Goal: Task Accomplishment & Management: Complete application form

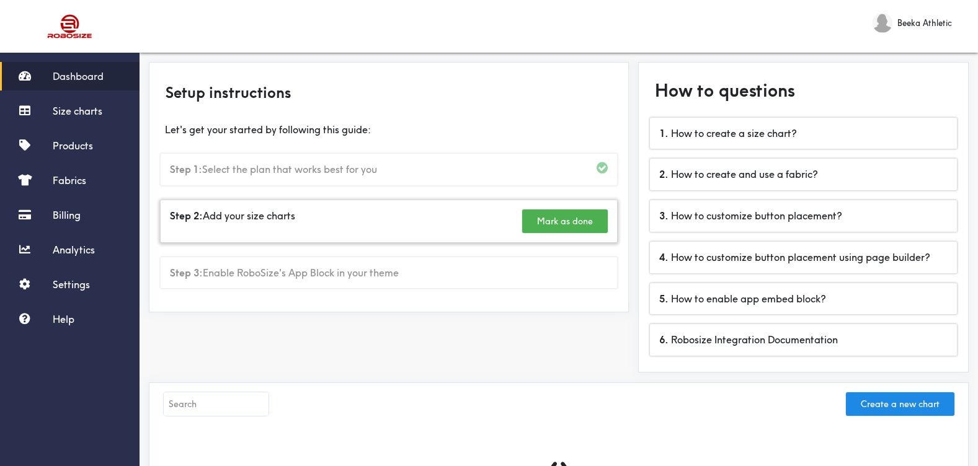
click at [550, 221] on button "Mark as done" at bounding box center [565, 222] width 86 height 24
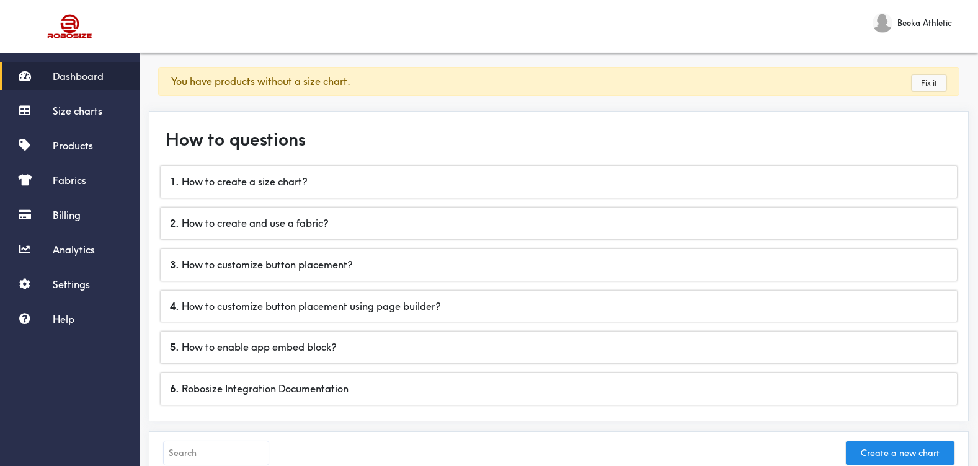
click at [938, 80] on link "Fix it" at bounding box center [929, 83] width 35 height 16
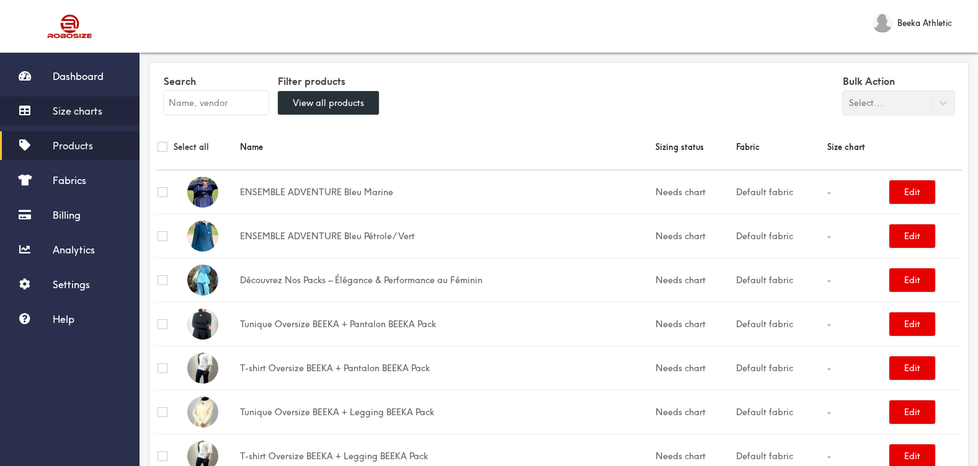
click at [87, 107] on span "Size charts" at bounding box center [78, 111] width 50 height 12
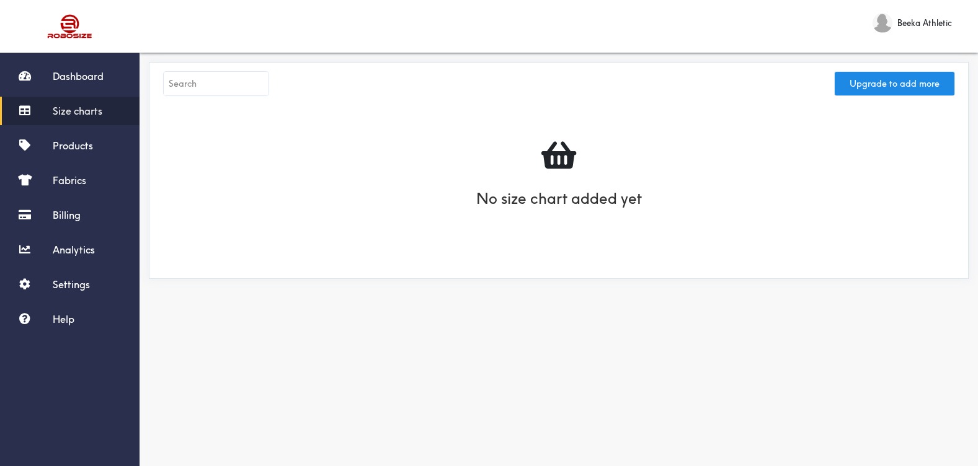
click at [72, 109] on span "Size charts" at bounding box center [78, 111] width 50 height 12
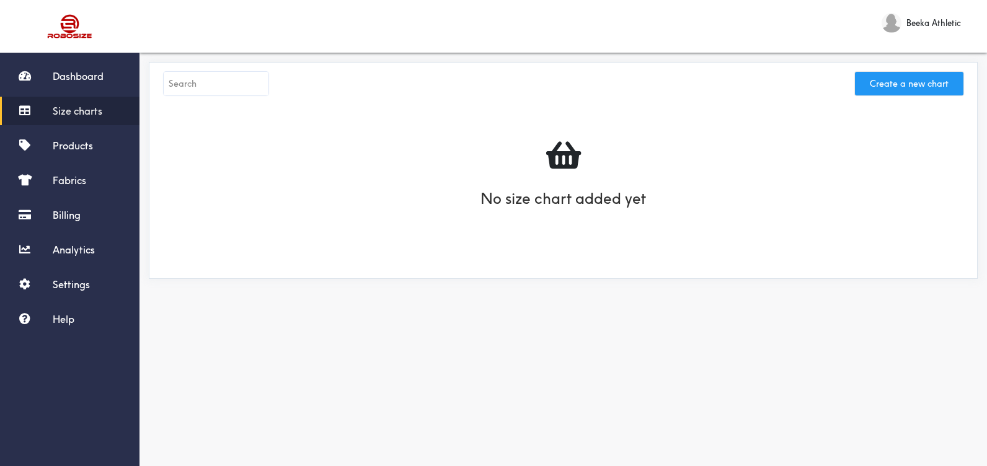
click at [882, 83] on button "Create a new chart" at bounding box center [909, 84] width 109 height 24
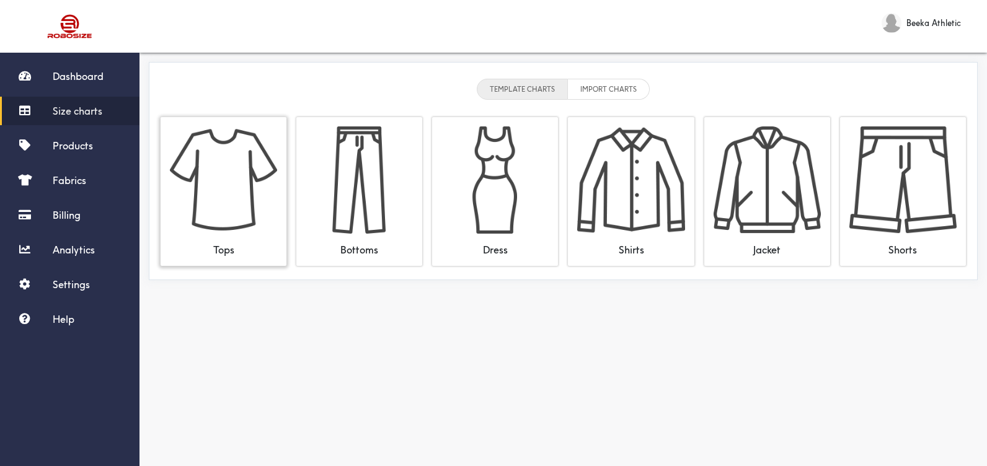
click at [247, 200] on img at bounding box center [223, 180] width 107 height 107
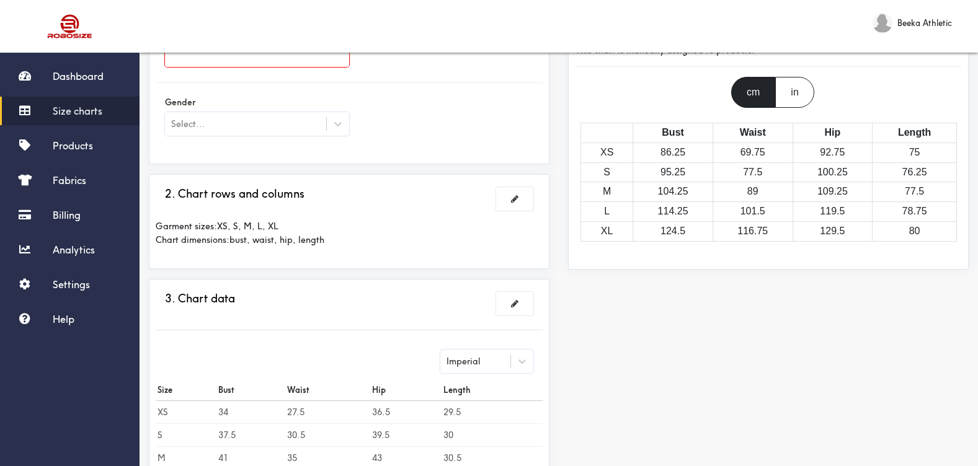
scroll to position [124, 0]
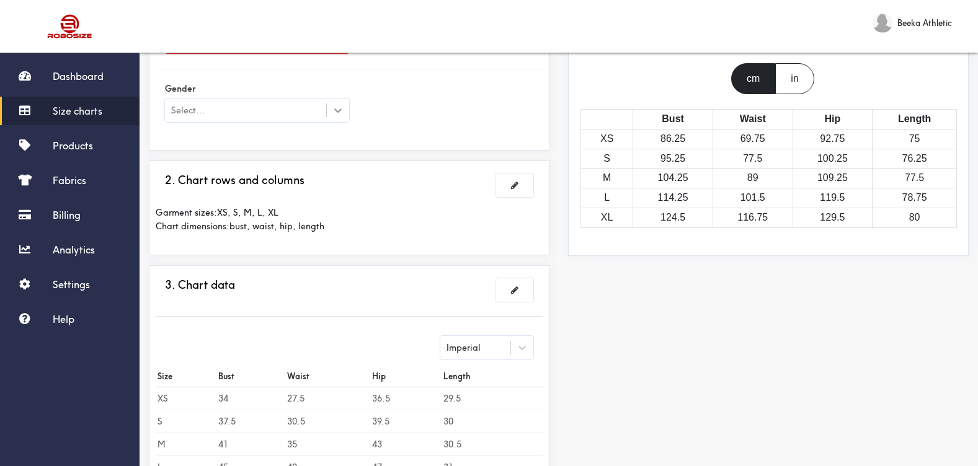
click at [336, 113] on icon at bounding box center [338, 110] width 12 height 12
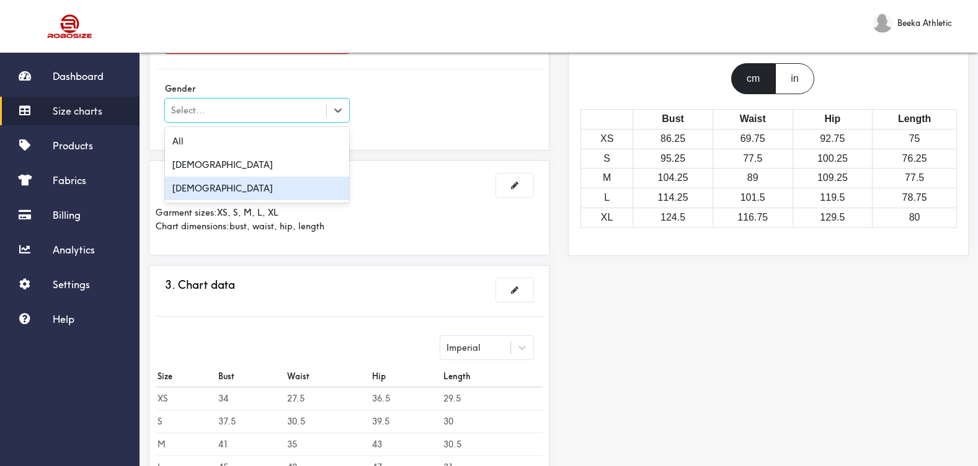
click at [285, 186] on div "Female" at bounding box center [257, 189] width 184 height 24
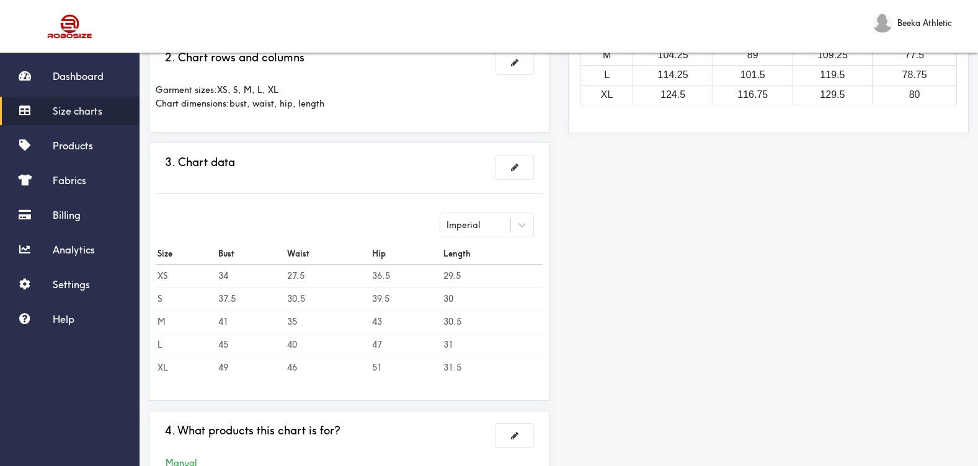
scroll to position [248, 0]
click at [232, 268] on td "34" at bounding box center [250, 274] width 69 height 23
click at [231, 271] on td "34" at bounding box center [250, 274] width 69 height 23
click at [226, 274] on td "34" at bounding box center [250, 274] width 69 height 23
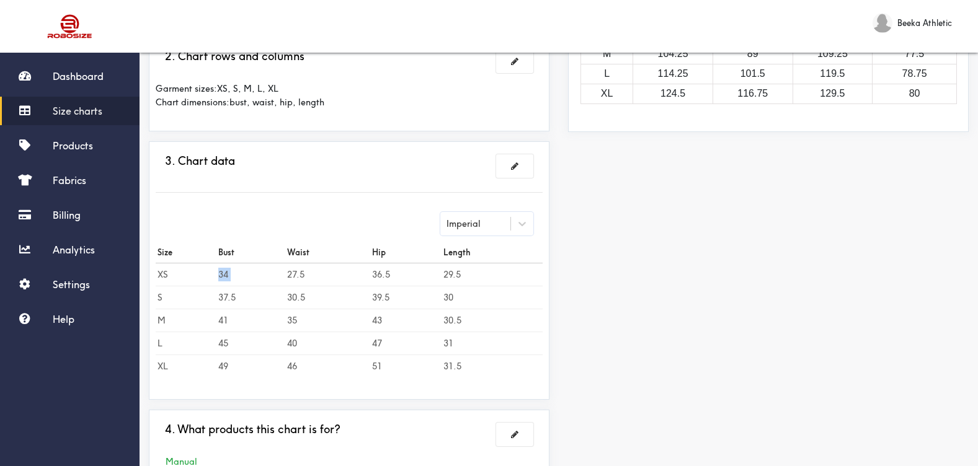
click at [226, 274] on td "34" at bounding box center [250, 274] width 69 height 23
click at [522, 221] on icon at bounding box center [522, 224] width 12 height 12
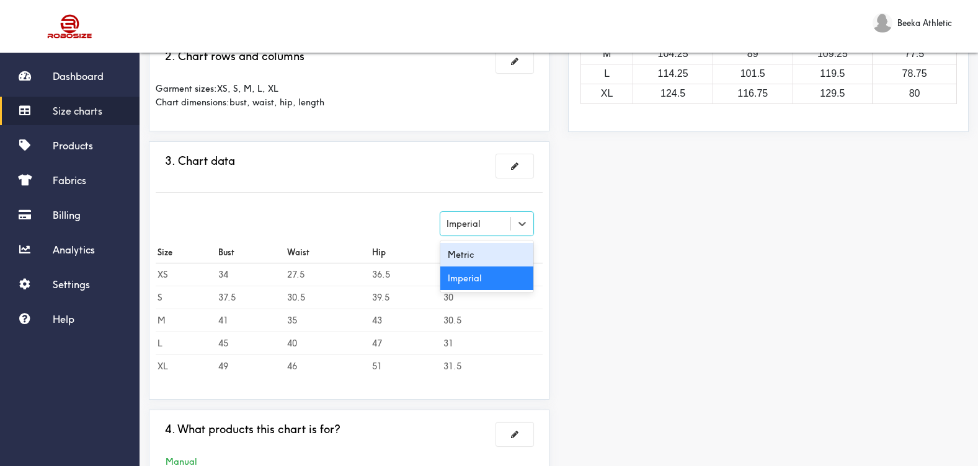
click at [487, 256] on div "Metric" at bounding box center [486, 255] width 93 height 24
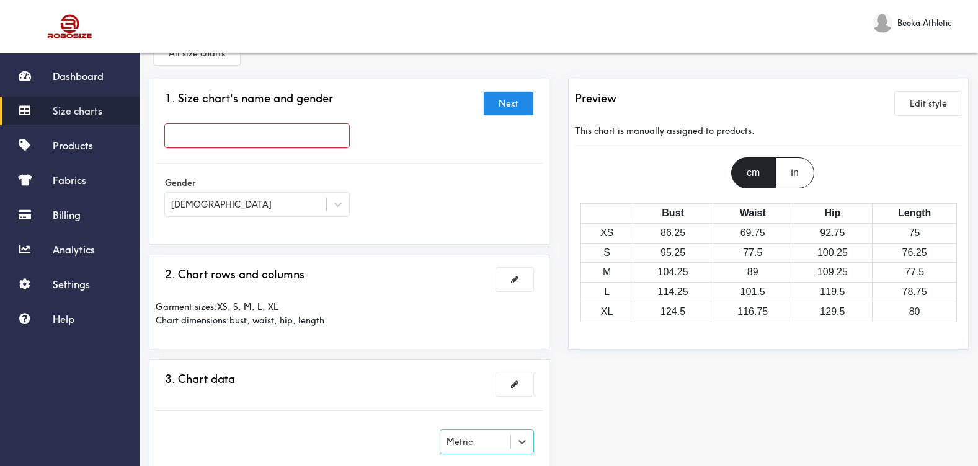
scroll to position [0, 0]
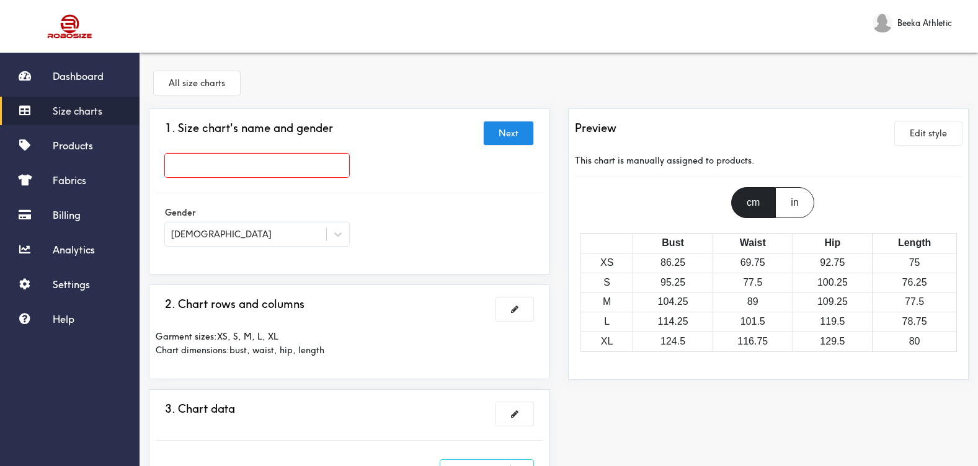
click at [299, 171] on input "text" at bounding box center [257, 166] width 184 height 24
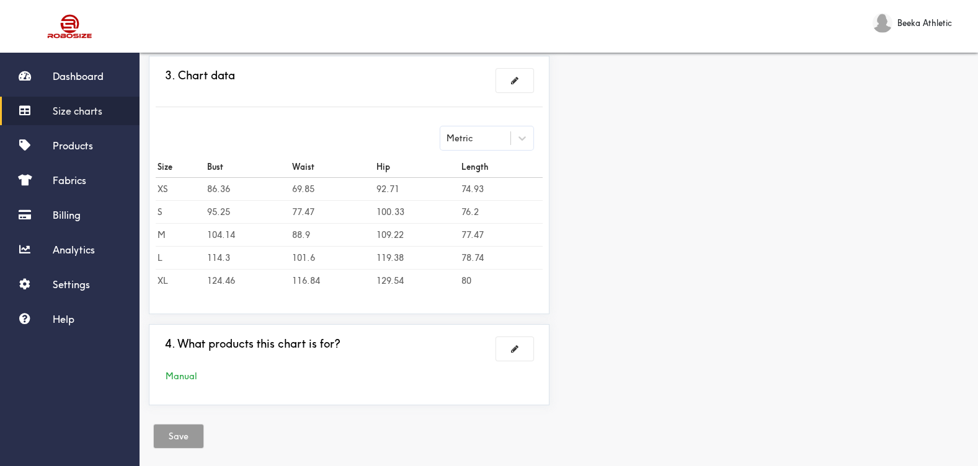
scroll to position [345, 0]
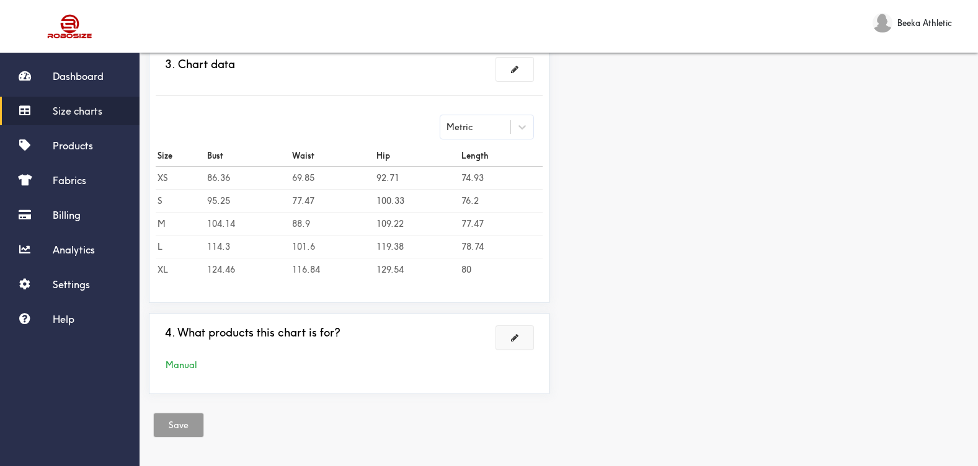
click at [525, 340] on button at bounding box center [514, 338] width 37 height 24
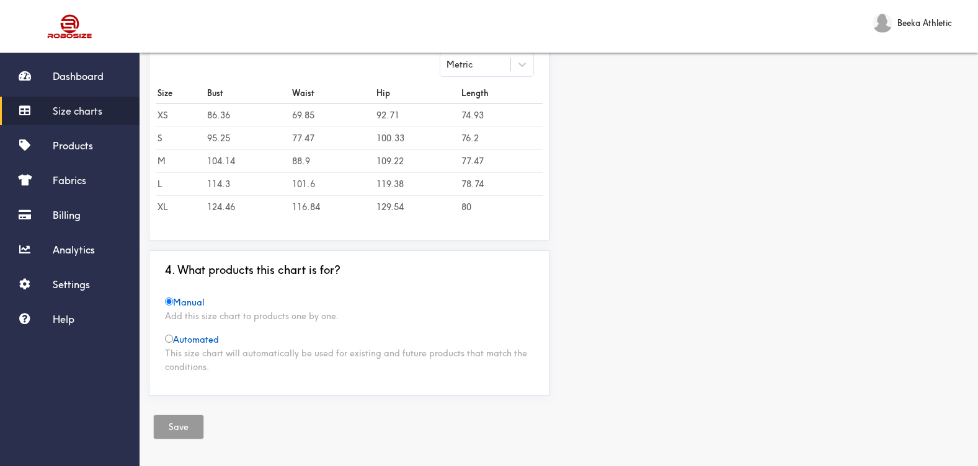
scroll to position [344, 0]
click at [183, 337] on span "Automated" at bounding box center [192, 337] width 54 height 11
radio input "false"
radio input "true"
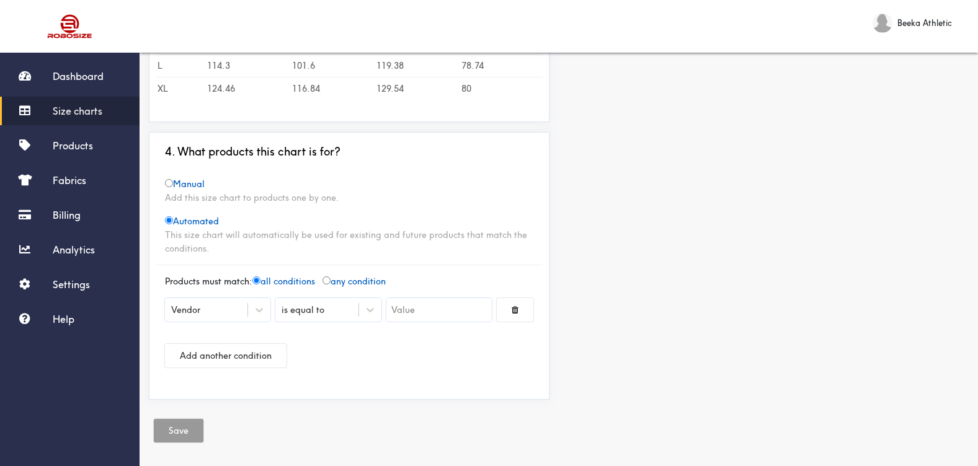
scroll to position [466, 0]
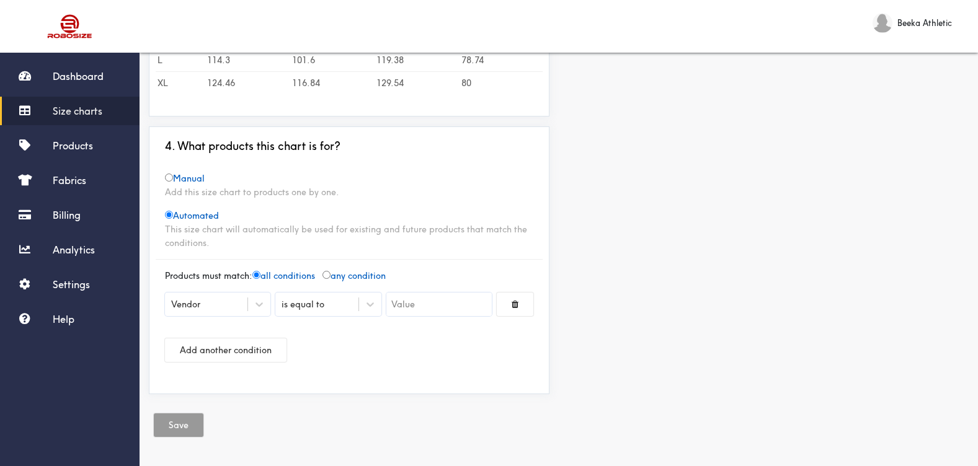
click at [217, 301] on div "Vendor" at bounding box center [206, 304] width 82 height 12
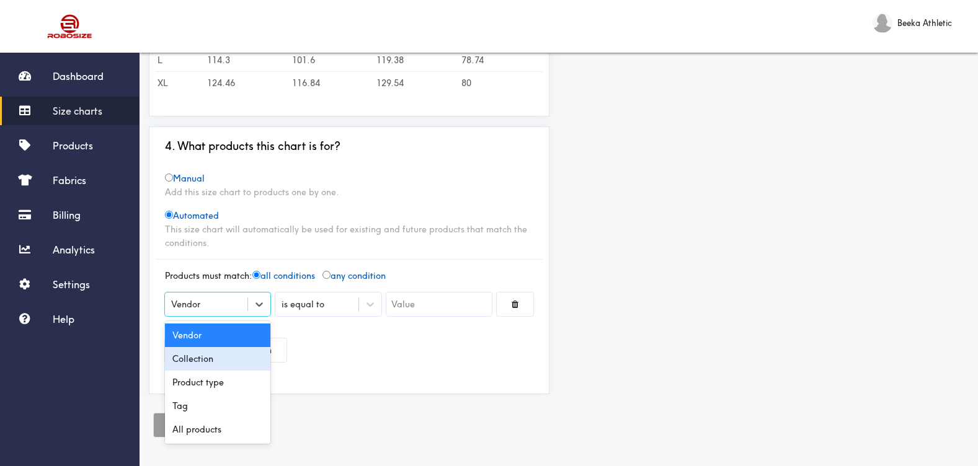
click at [445, 358] on div "Add another condition" at bounding box center [349, 350] width 368 height 43
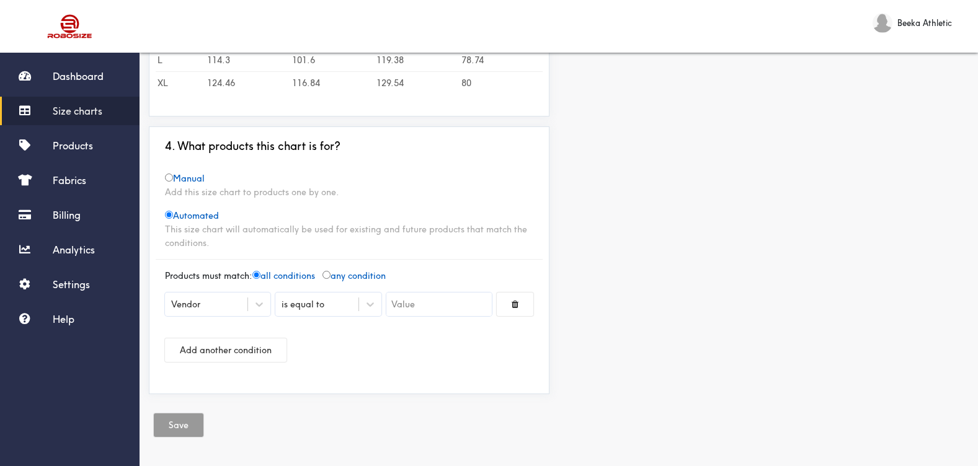
scroll to position [404, 0]
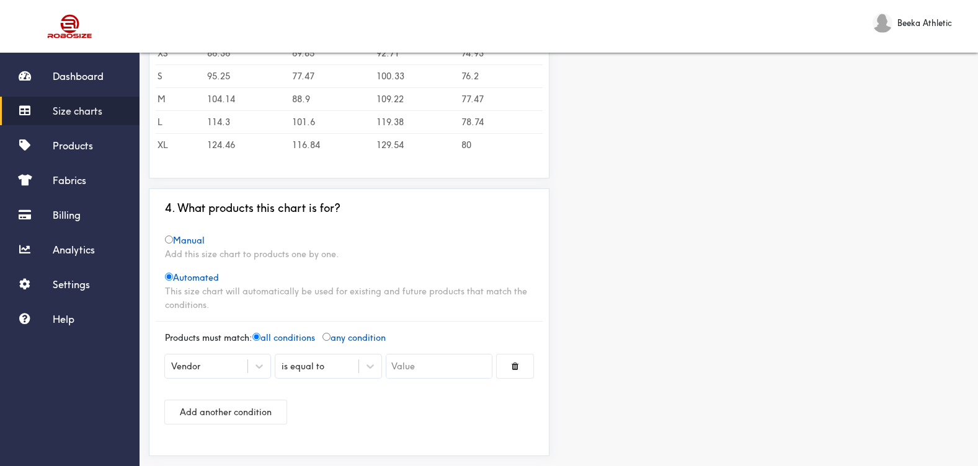
click at [203, 244] on span "Manual" at bounding box center [185, 240] width 40 height 11
radio input "true"
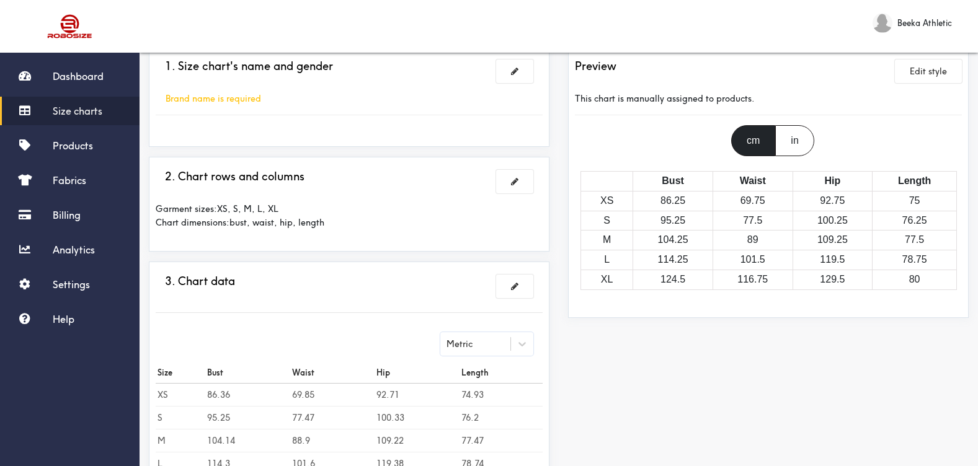
scroll to position [0, 0]
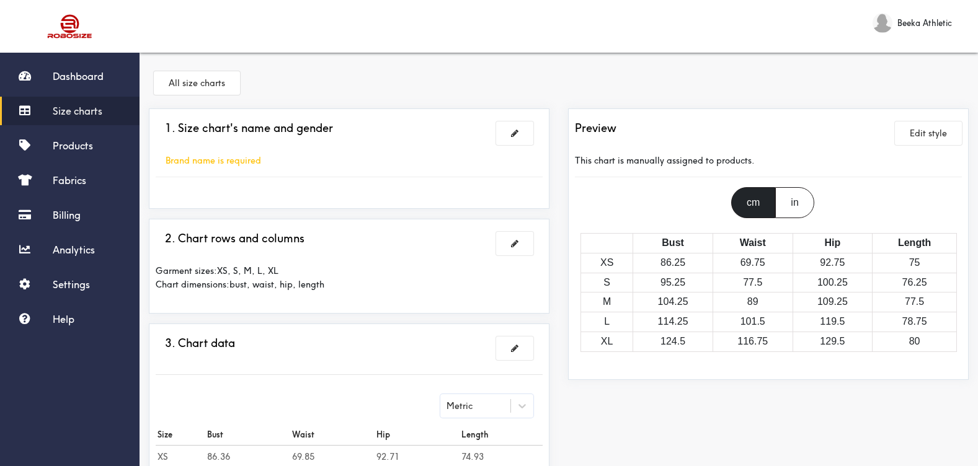
click at [228, 161] on div "Brand name is required" at bounding box center [213, 161] width 115 height 14
click at [519, 130] on button at bounding box center [514, 134] width 37 height 24
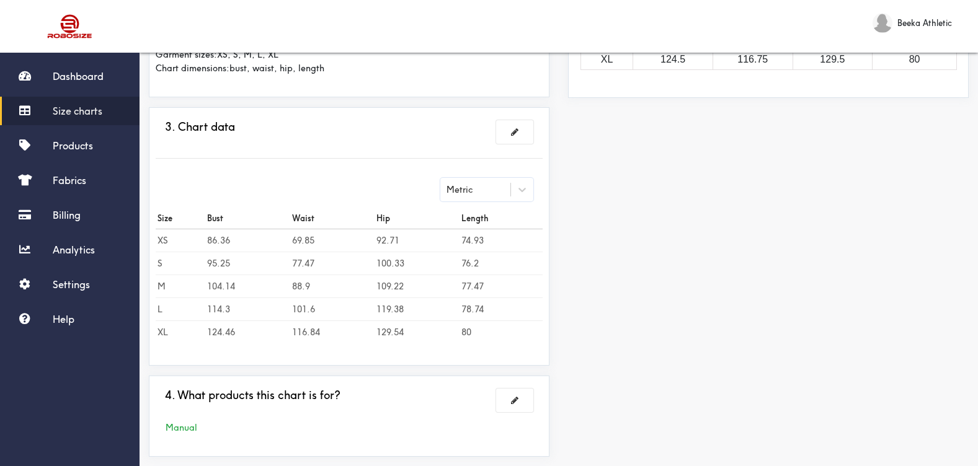
scroll to position [310, 0]
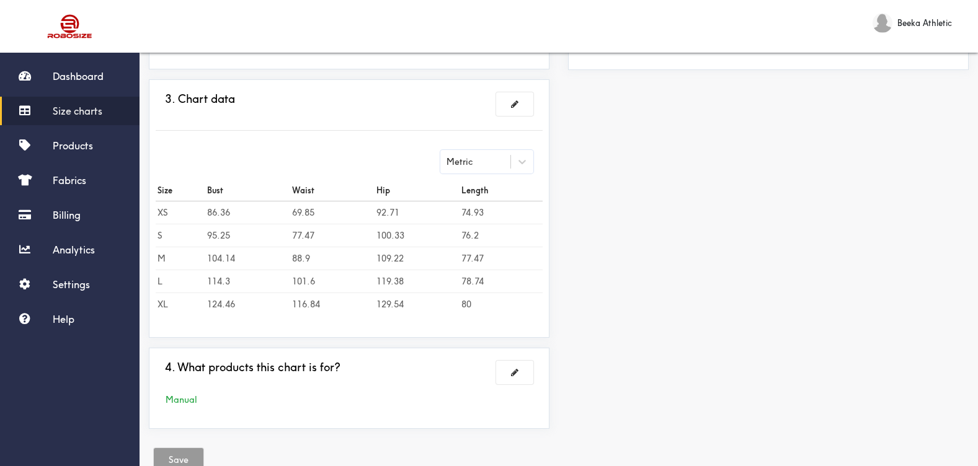
click at [215, 213] on td "86.36" at bounding box center [247, 212] width 85 height 23
click at [513, 96] on button at bounding box center [514, 104] width 37 height 24
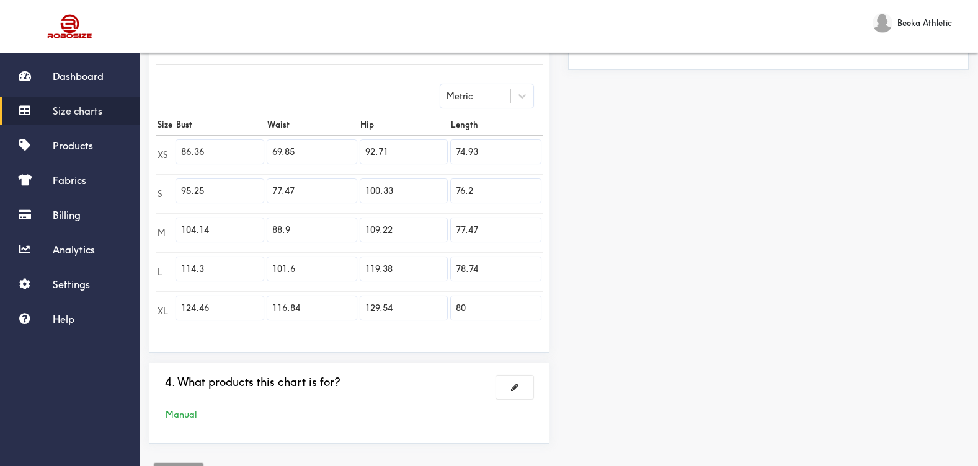
scroll to position [244, 0]
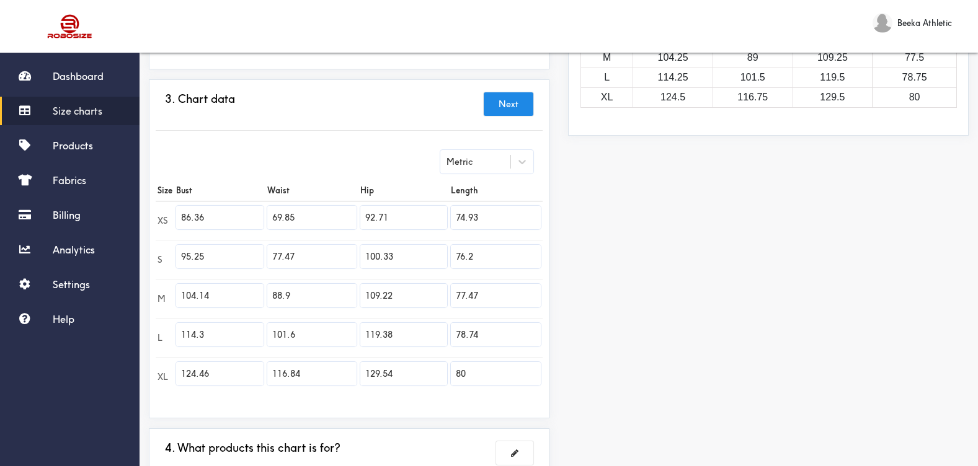
click at [203, 221] on input "86.36" at bounding box center [219, 218] width 87 height 24
click at [501, 109] on button "Next" at bounding box center [509, 104] width 50 height 24
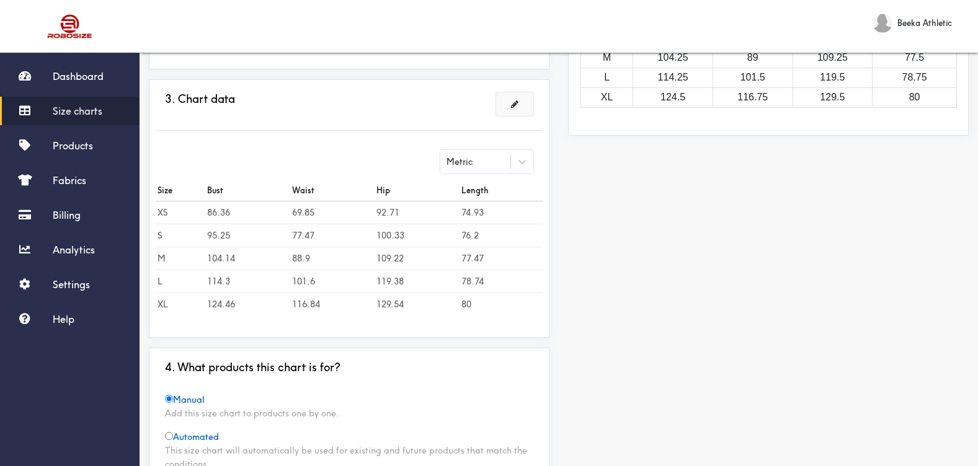
click at [514, 99] on button at bounding box center [514, 104] width 37 height 24
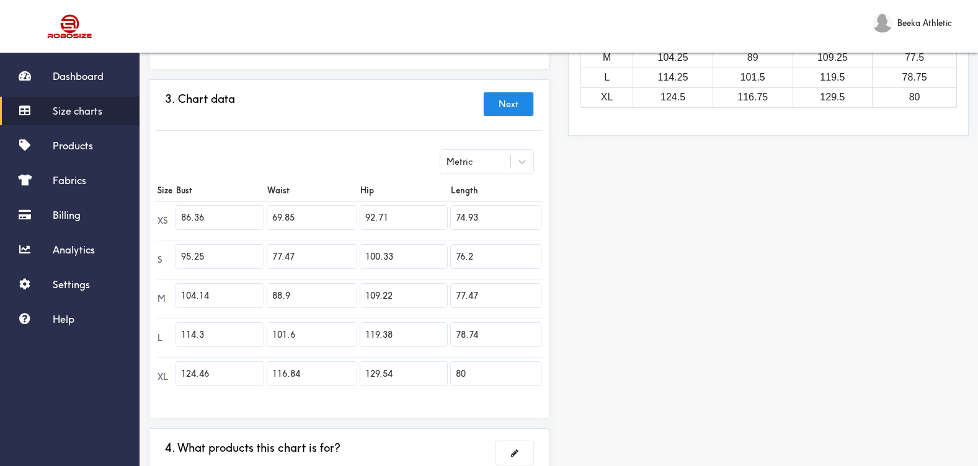
click at [168, 223] on td "XS" at bounding box center [165, 220] width 19 height 39
click at [156, 226] on td "XS" at bounding box center [165, 220] width 19 height 39
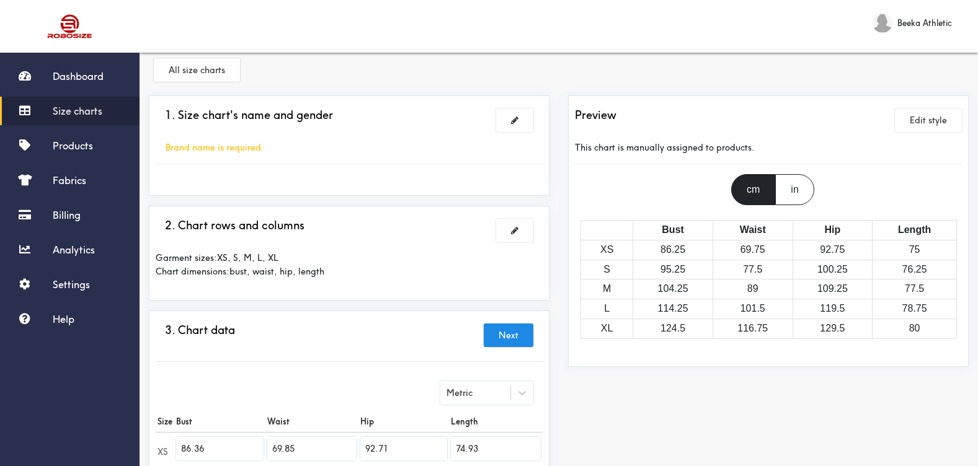
scroll to position [0, 0]
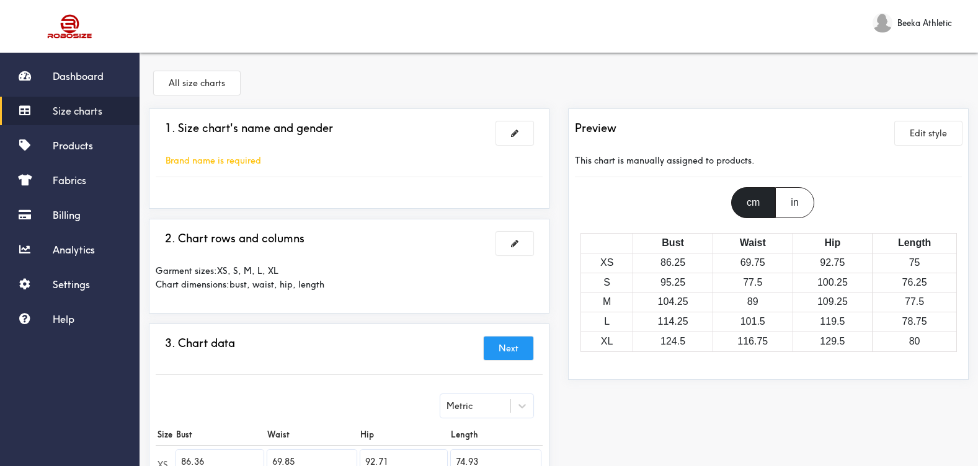
click at [513, 344] on button "Next" at bounding box center [509, 349] width 50 height 24
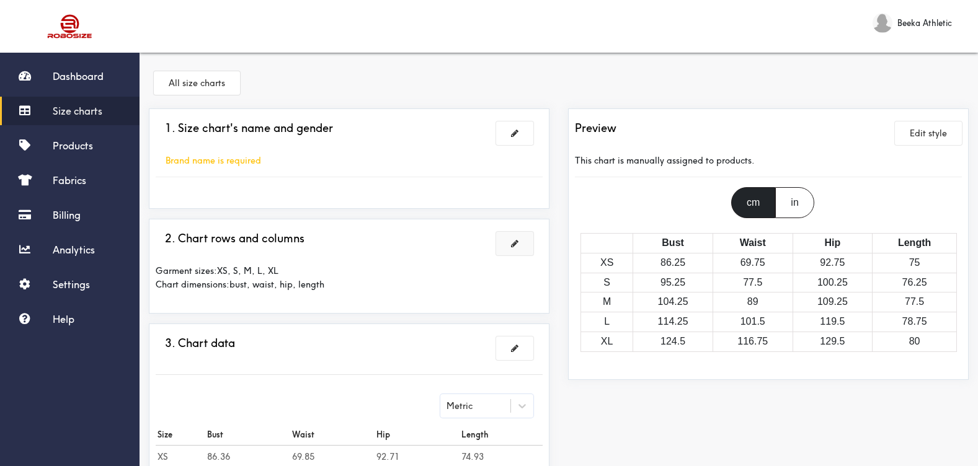
click at [527, 249] on button at bounding box center [514, 244] width 37 height 24
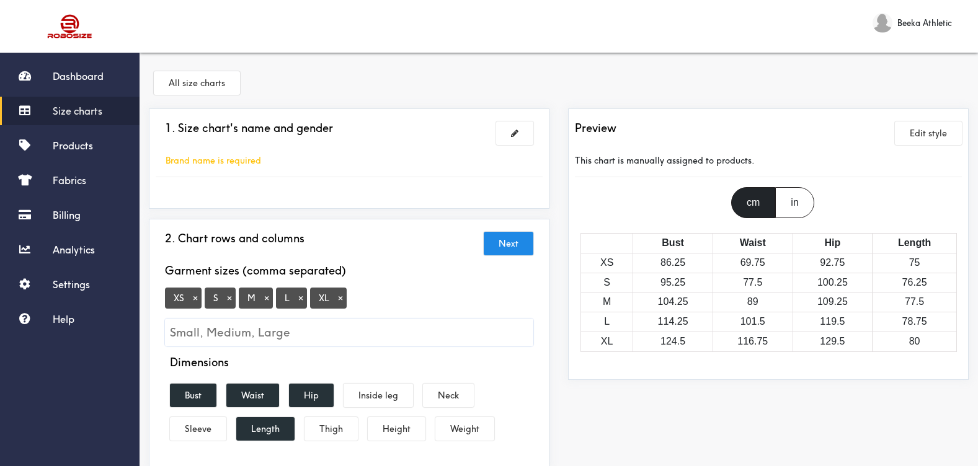
click at [195, 298] on button "×" at bounding box center [195, 298] width 12 height 11
click at [262, 328] on input "Small, Medium, Large" at bounding box center [349, 333] width 368 height 28
type input "3"
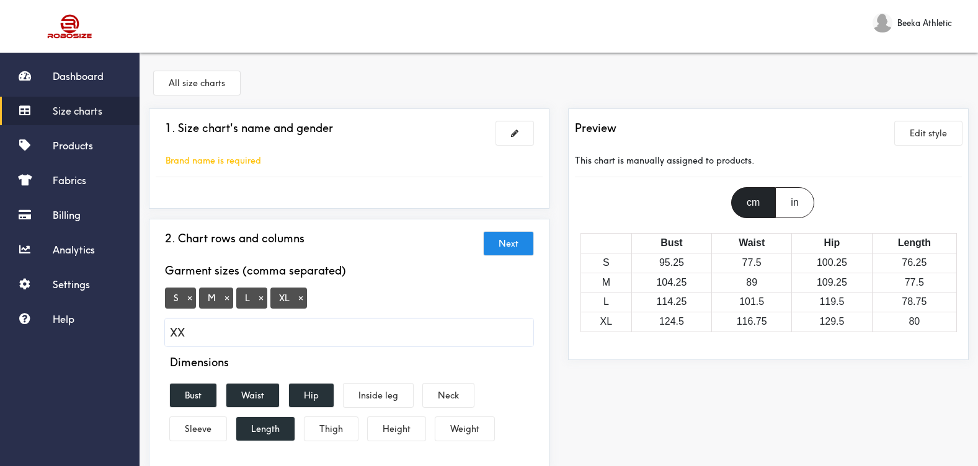
type input "XXL"
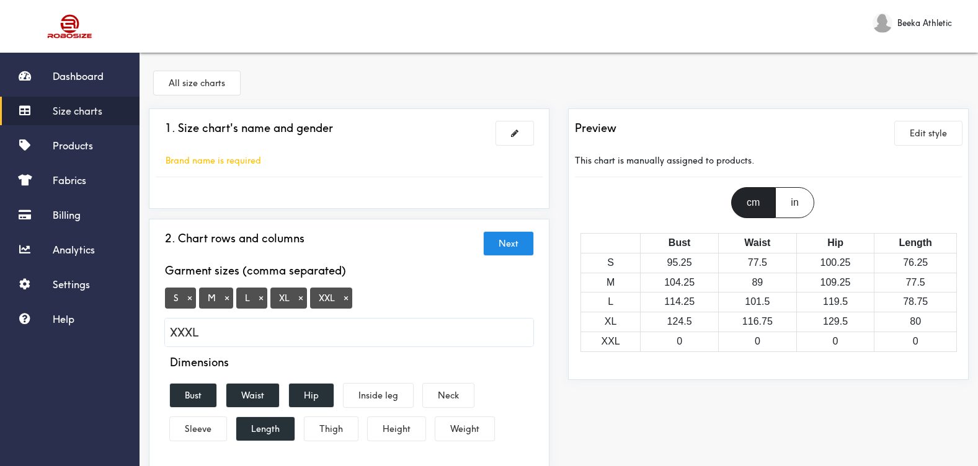
click at [184, 334] on input "XXXL" at bounding box center [349, 333] width 368 height 28
type input "3XL"
click at [345, 297] on button "×" at bounding box center [346, 298] width 12 height 11
click at [256, 332] on input "Small, Medium, Large" at bounding box center [349, 333] width 368 height 28
type input "é"
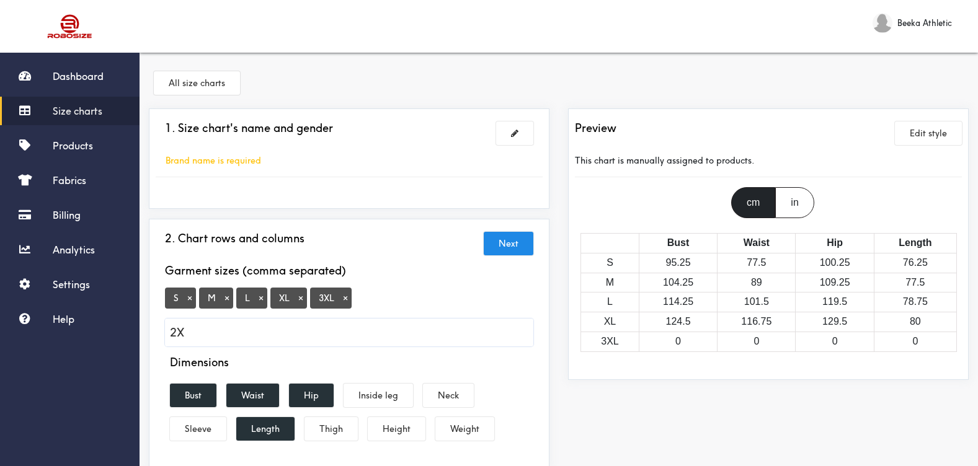
type input "2XL"
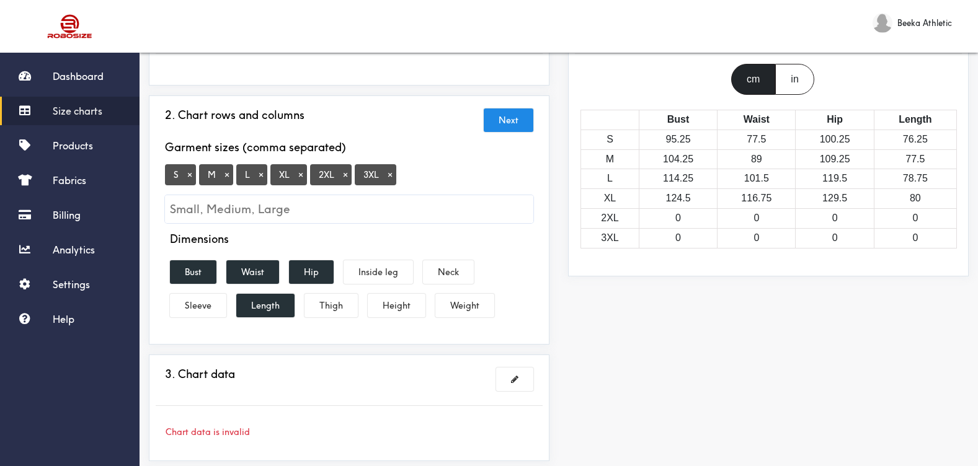
scroll to position [96, 0]
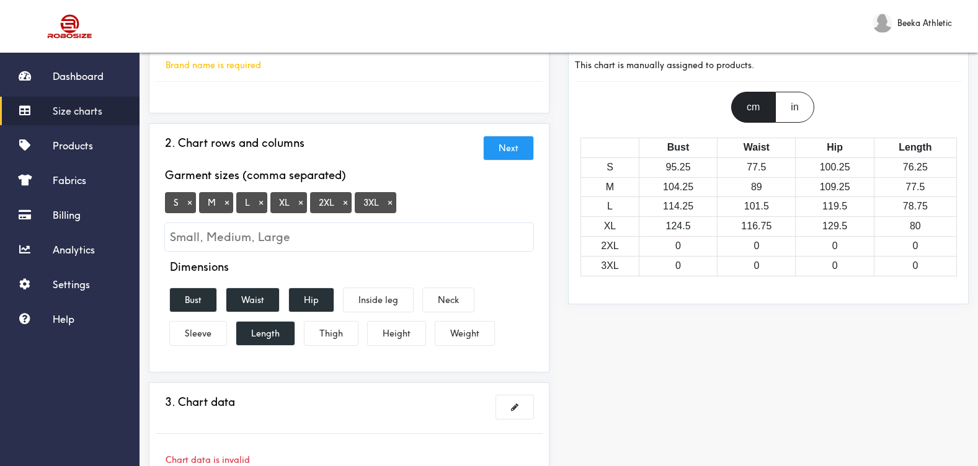
click at [504, 149] on button "Next" at bounding box center [509, 148] width 50 height 24
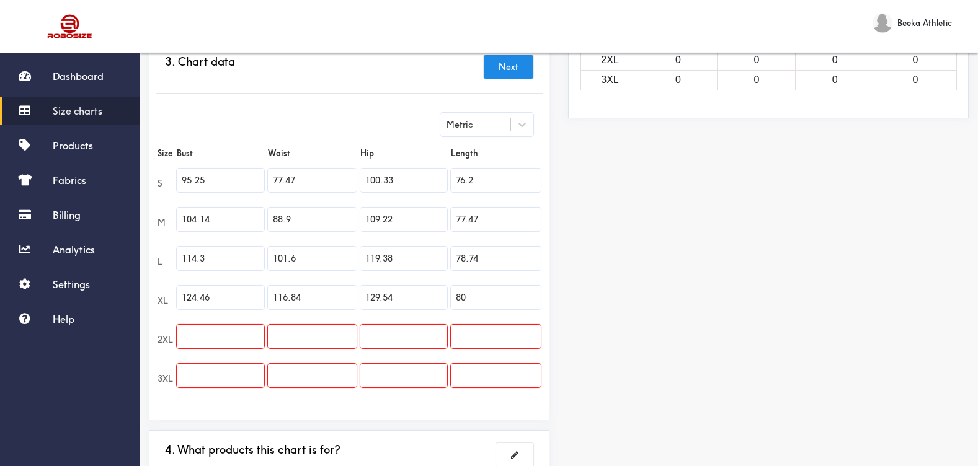
scroll to position [220, 0]
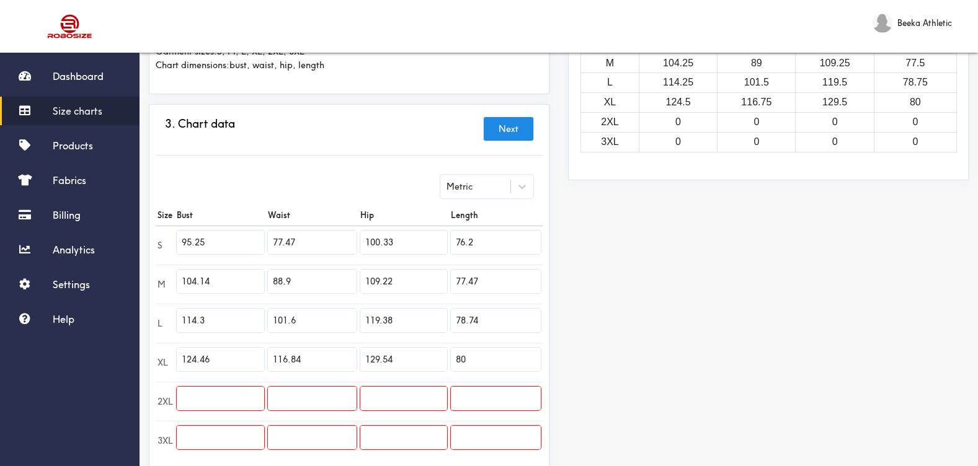
click at [209, 243] on input "95.25" at bounding box center [220, 243] width 87 height 24
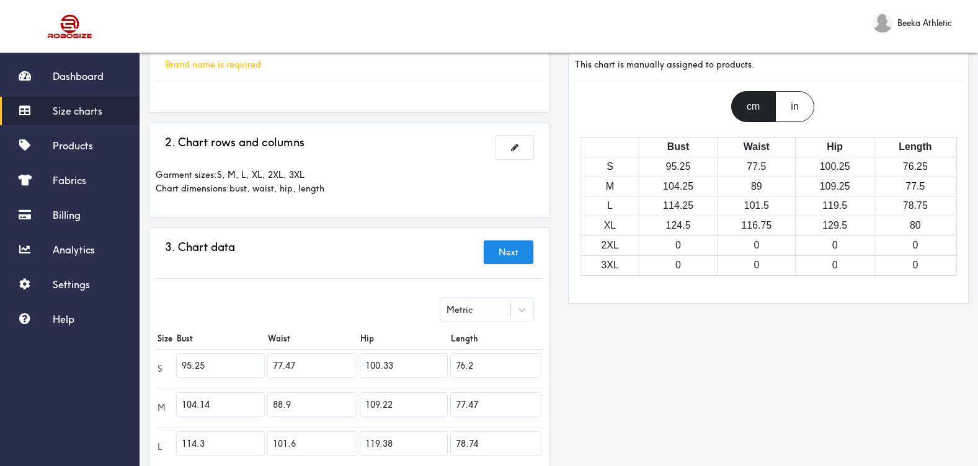
scroll to position [96, 0]
click at [519, 147] on button at bounding box center [514, 148] width 37 height 24
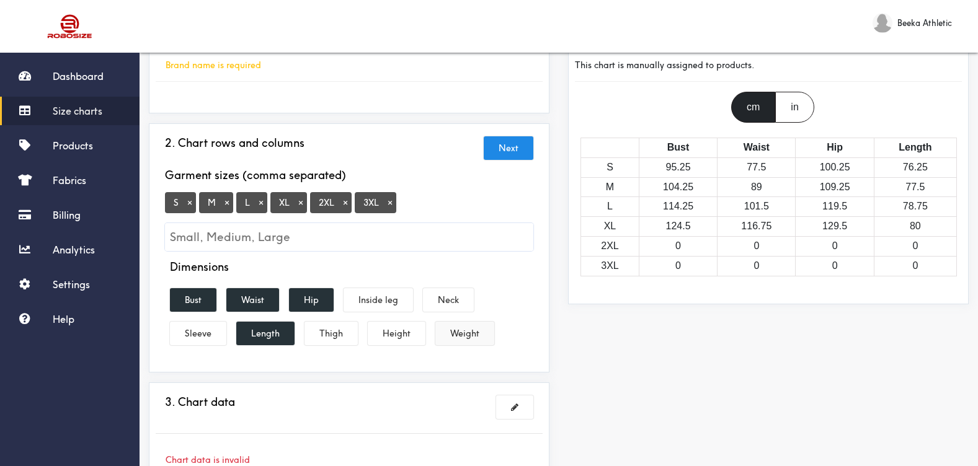
scroll to position [158, 0]
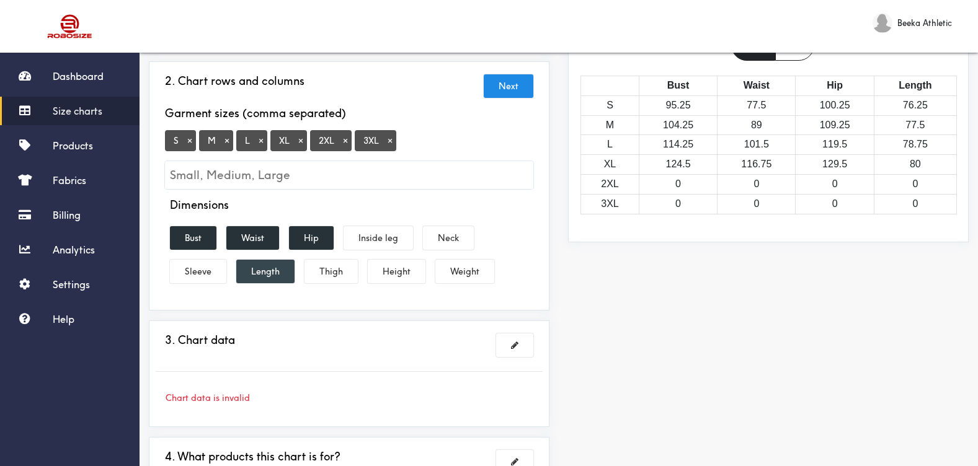
click at [255, 274] on button "Length" at bounding box center [265, 272] width 58 height 24
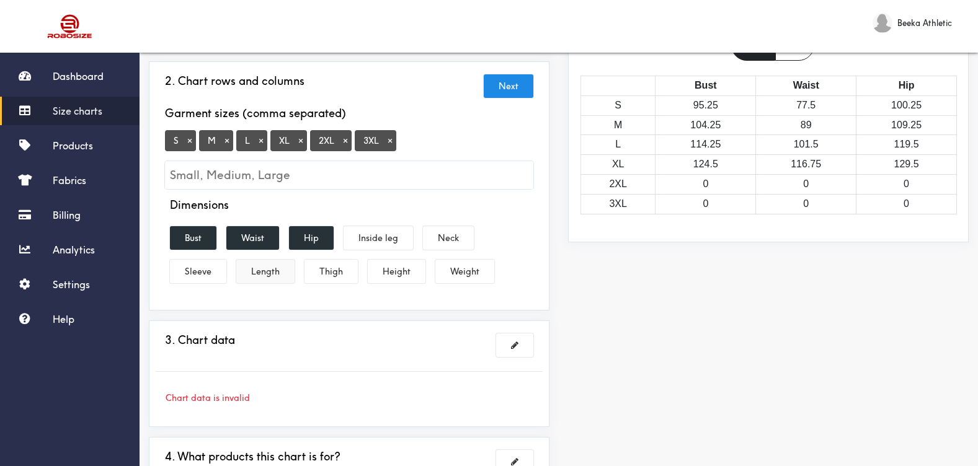
click at [255, 274] on button "Length" at bounding box center [265, 272] width 58 height 24
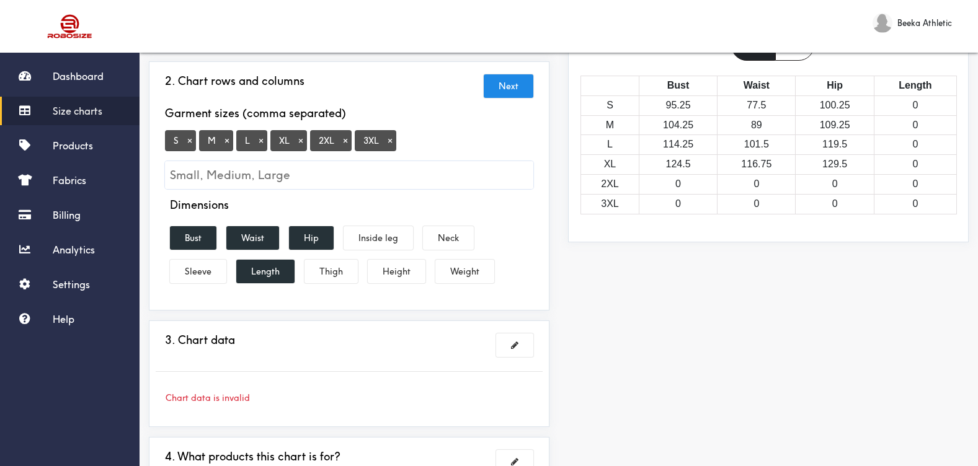
click at [358, 313] on div "1. Size chart's name and gender Brand name is required 2. Chart rows and column…" at bounding box center [349, 239] width 419 height 577
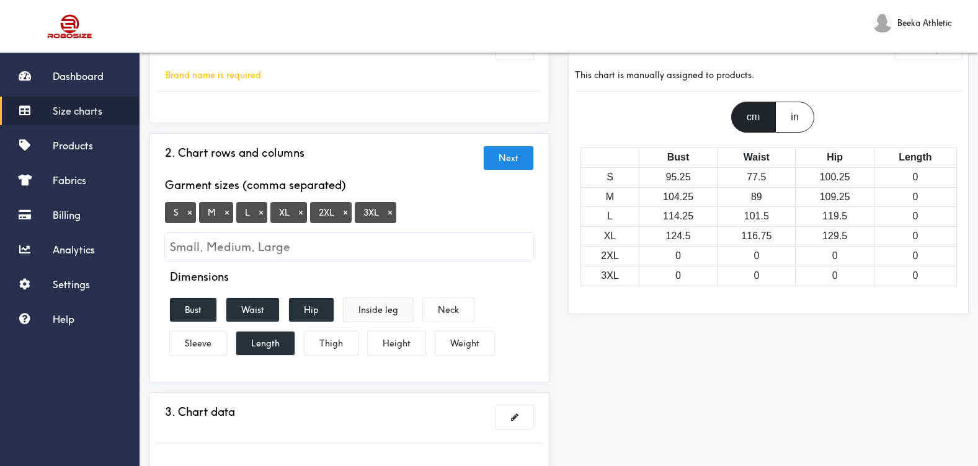
scroll to position [0, 0]
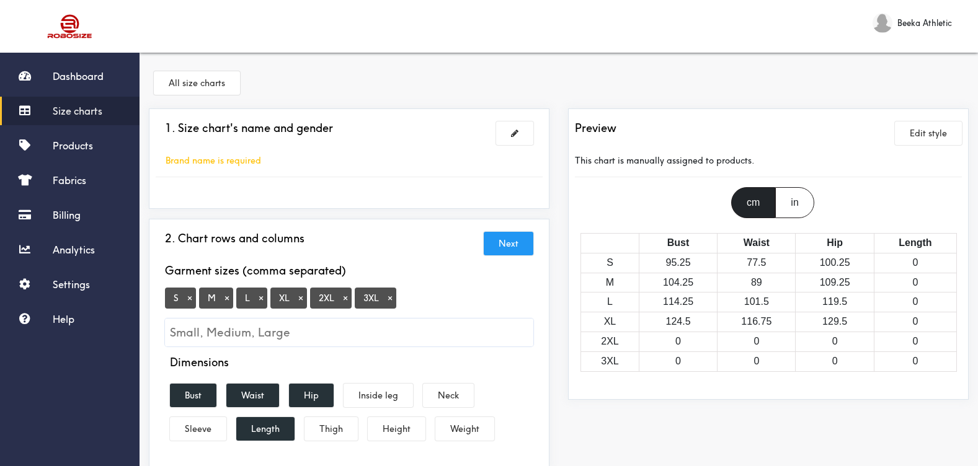
click at [501, 242] on button "Next" at bounding box center [509, 244] width 50 height 24
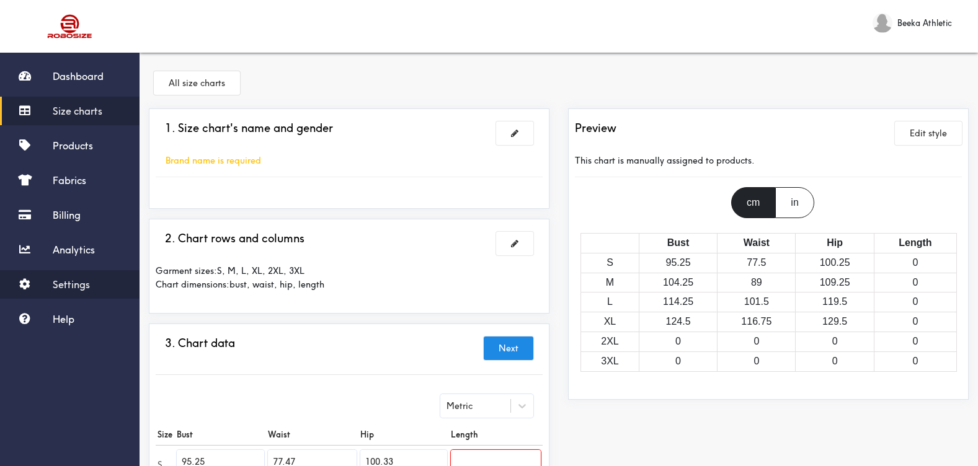
click at [68, 279] on span "Settings" at bounding box center [71, 284] width 37 height 12
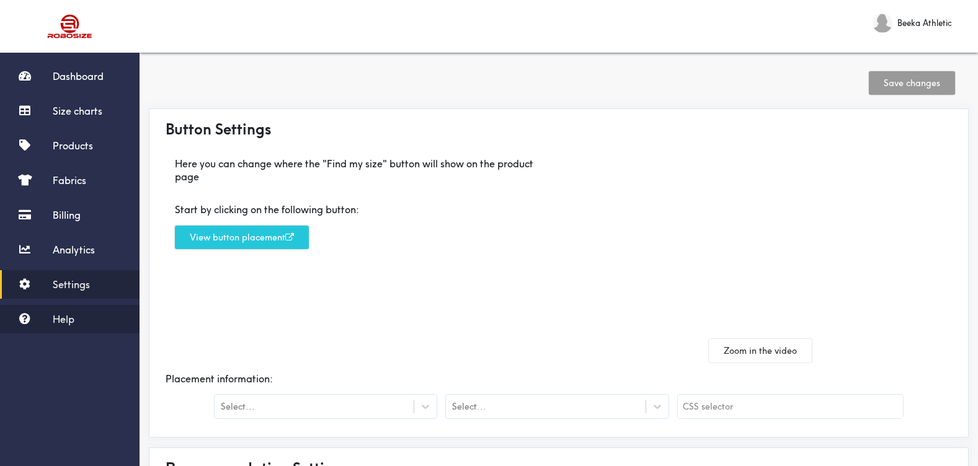
click at [38, 320] on link "Help" at bounding box center [70, 319] width 140 height 29
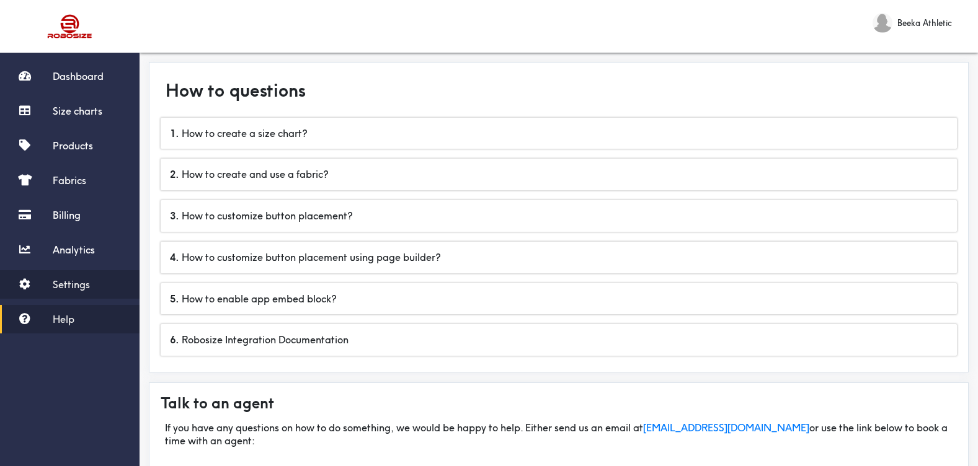
click at [74, 278] on span "Settings" at bounding box center [71, 284] width 37 height 12
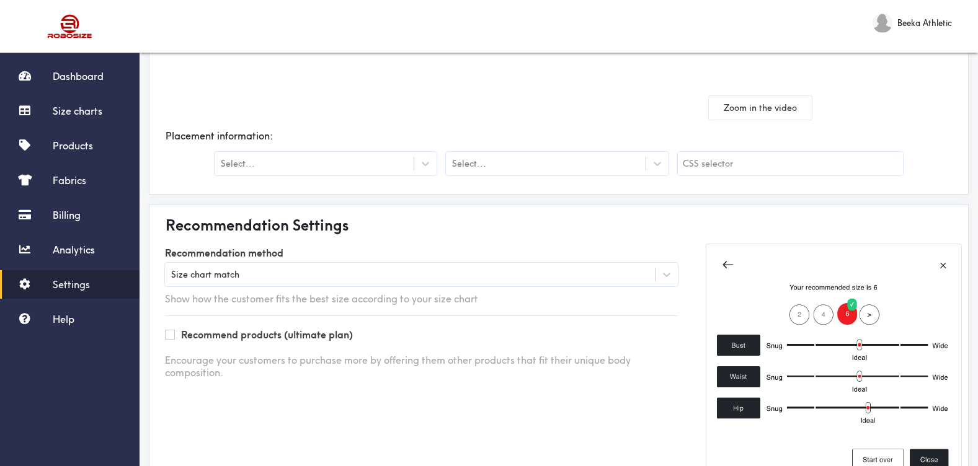
scroll to position [298, 0]
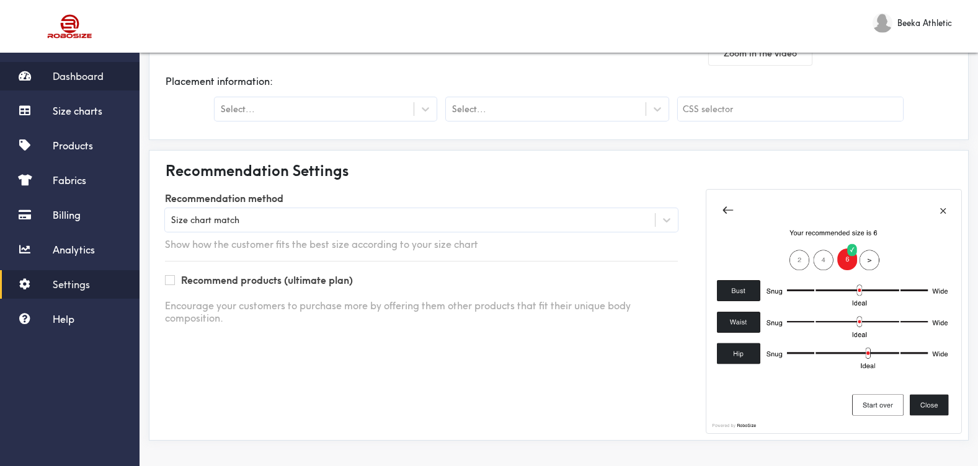
click at [61, 78] on span "Dashboard" at bounding box center [78, 76] width 51 height 12
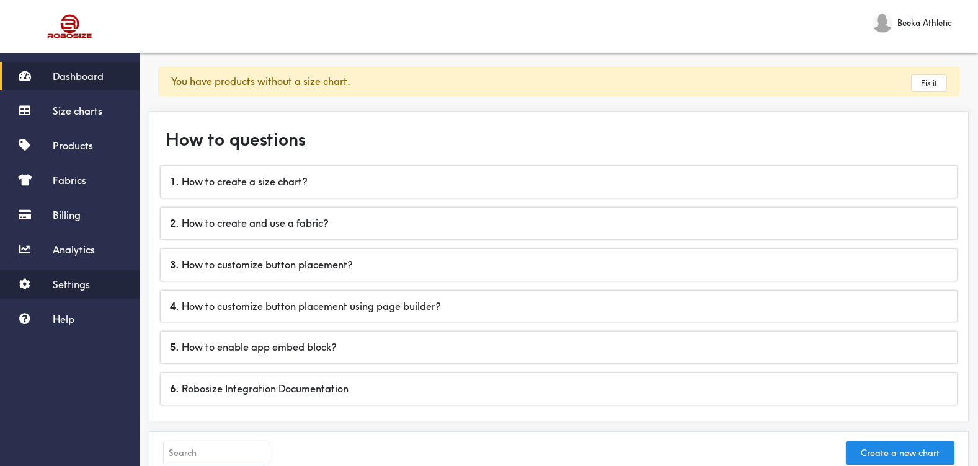
click at [73, 280] on span "Settings" at bounding box center [71, 284] width 37 height 12
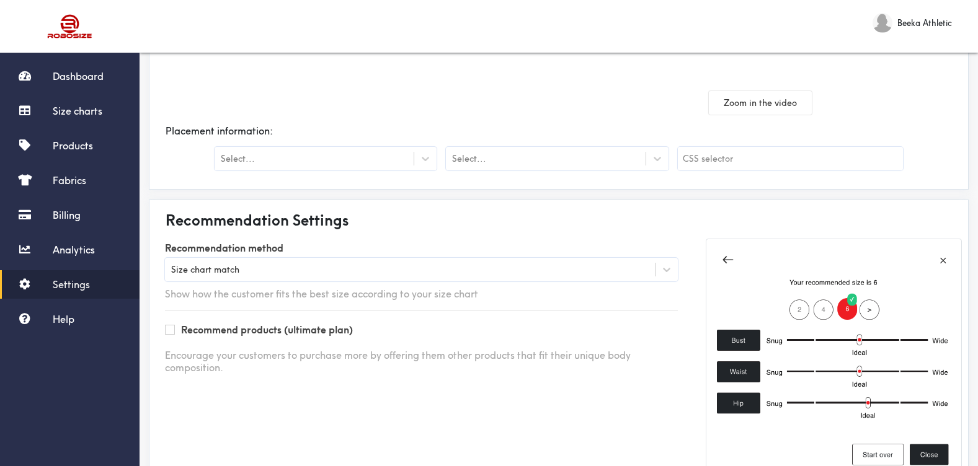
scroll to position [298, 0]
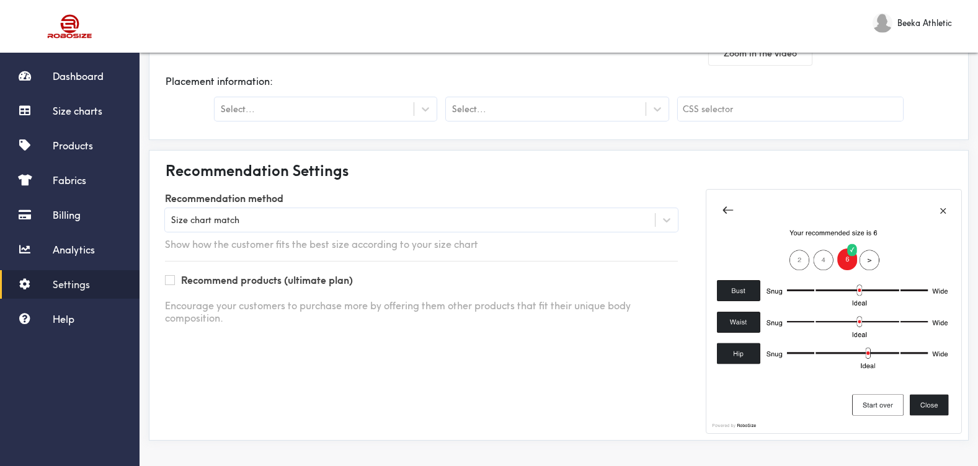
click at [546, 226] on div "Size chart match" at bounding box center [410, 220] width 490 height 12
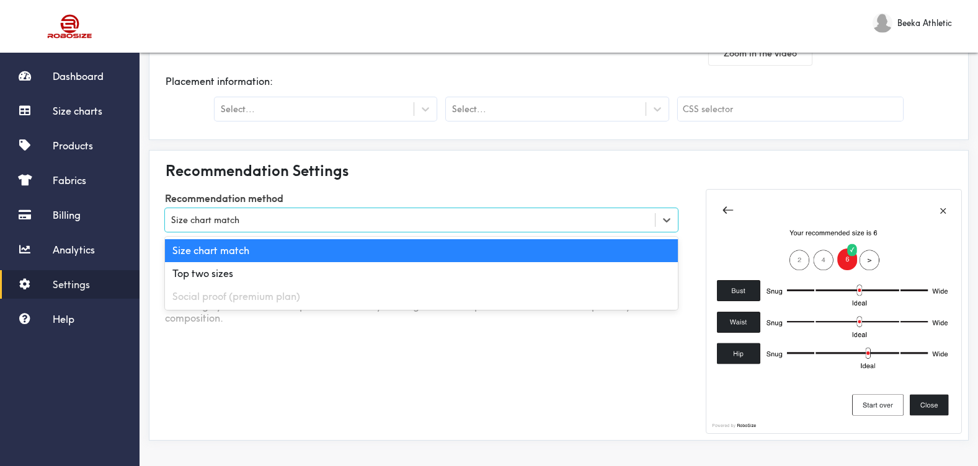
click at [542, 193] on label "Recommendation method" at bounding box center [421, 198] width 513 height 19
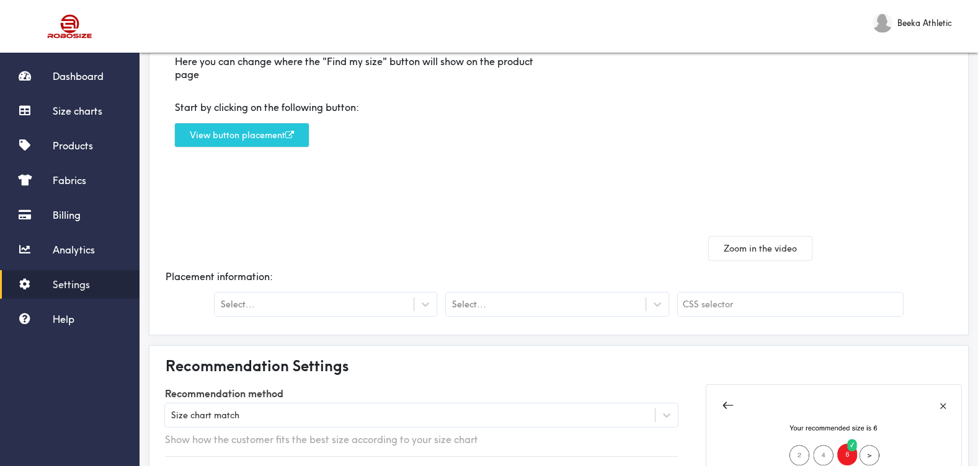
scroll to position [0, 0]
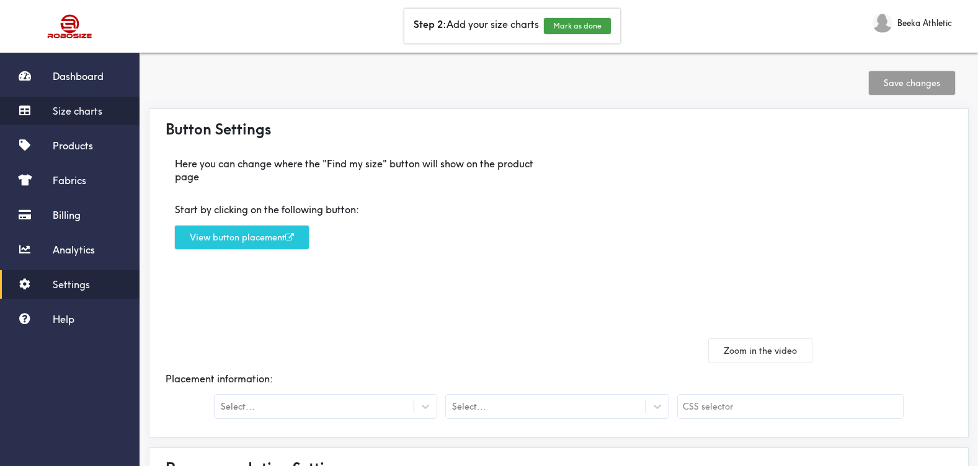
click at [83, 100] on link "Size charts" at bounding box center [70, 111] width 140 height 29
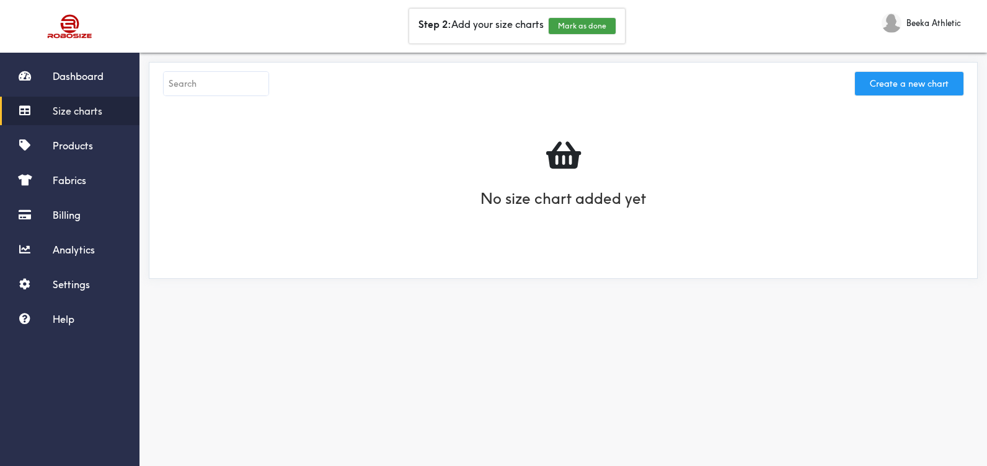
click at [916, 89] on button "Create a new chart" at bounding box center [909, 84] width 109 height 24
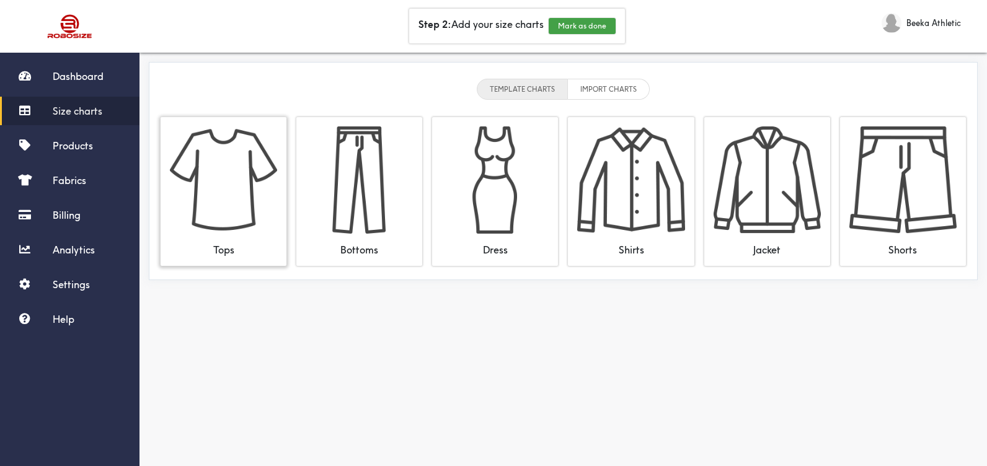
click at [226, 206] on img at bounding box center [223, 180] width 107 height 107
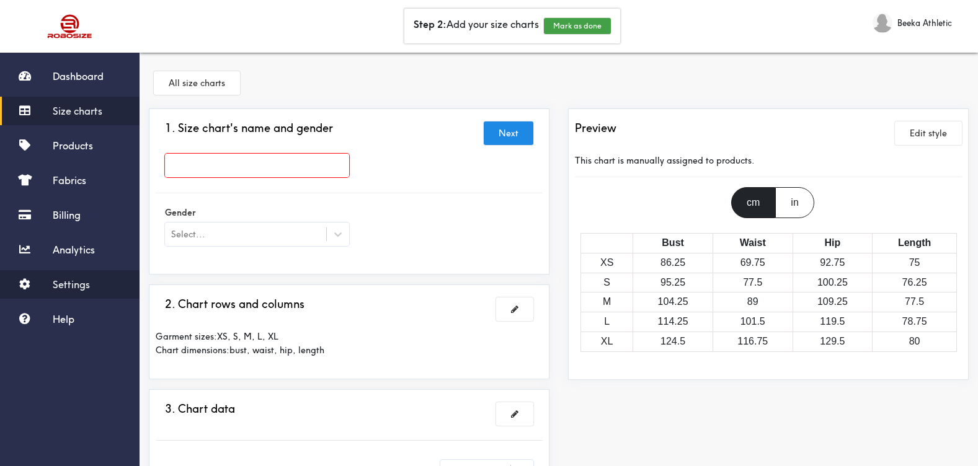
click at [71, 276] on link "Settings" at bounding box center [70, 284] width 140 height 29
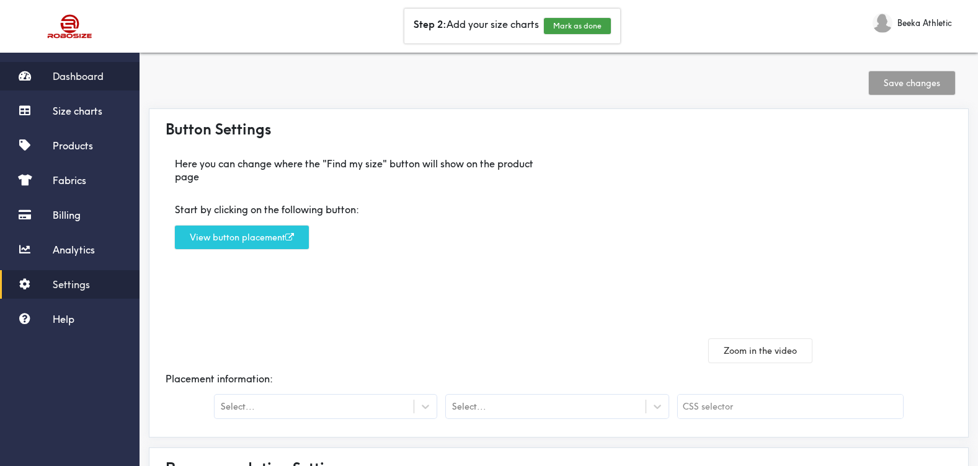
click at [79, 73] on span "Dashboard" at bounding box center [78, 76] width 51 height 12
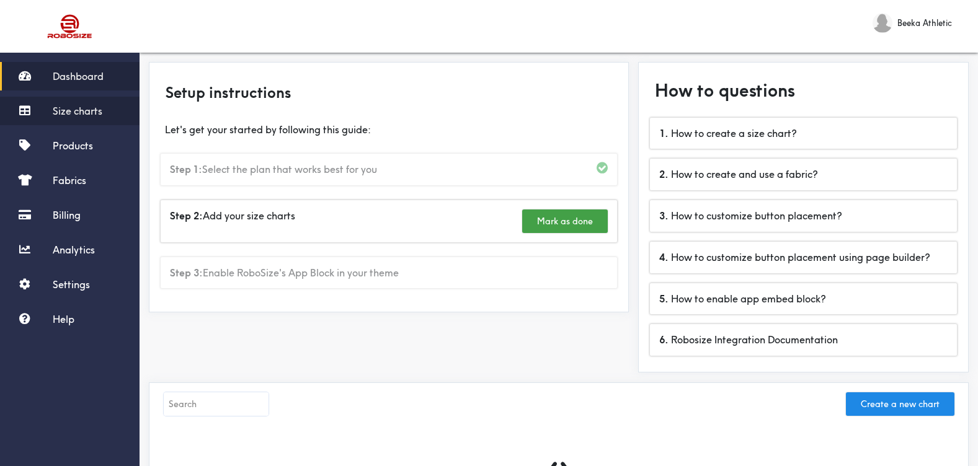
click at [52, 109] on link "Size charts" at bounding box center [70, 111] width 140 height 29
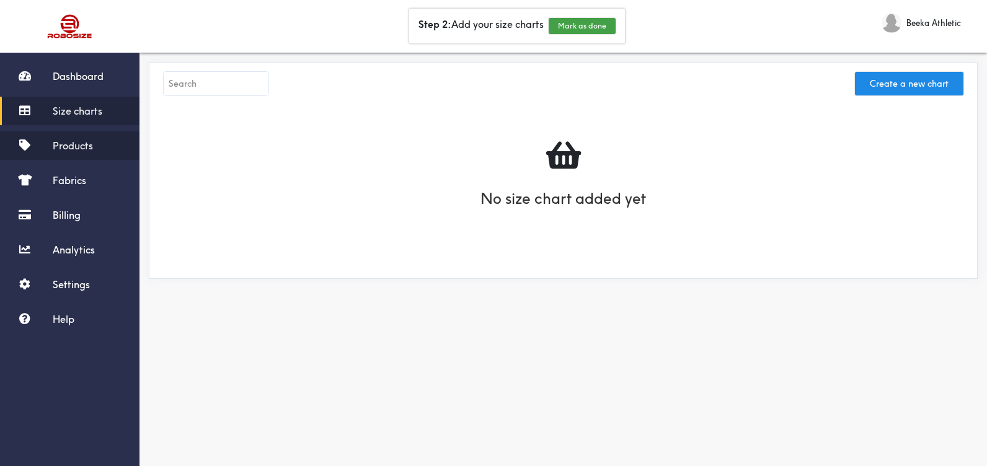
click at [120, 139] on link "Products" at bounding box center [70, 145] width 140 height 29
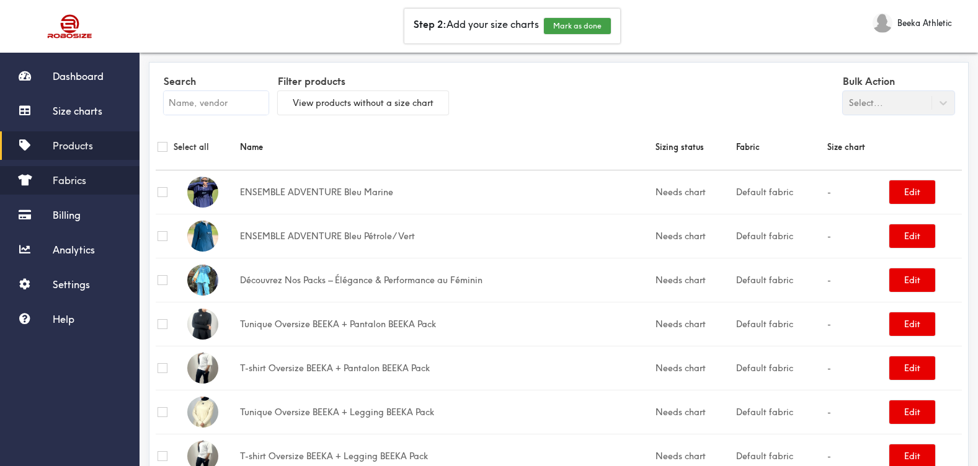
click at [76, 179] on span "Fabrics" at bounding box center [69, 180] width 33 height 12
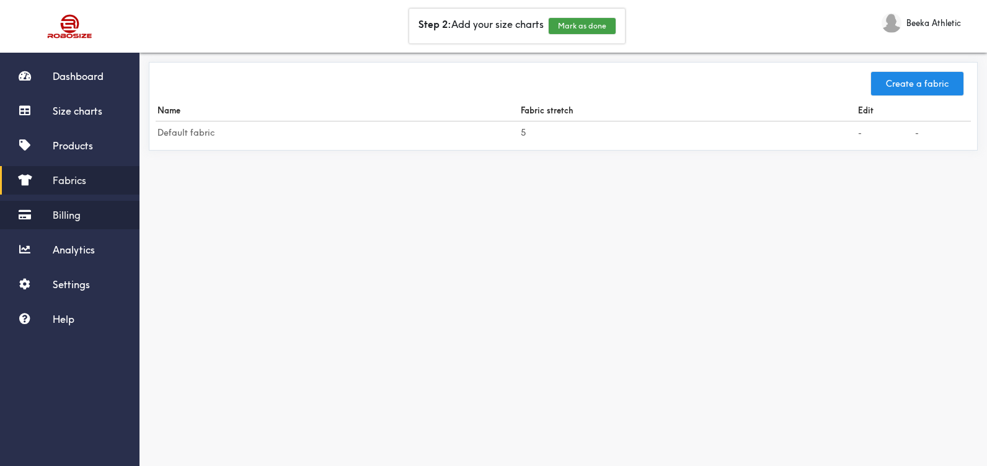
click at [55, 208] on link "Billing" at bounding box center [70, 215] width 140 height 29
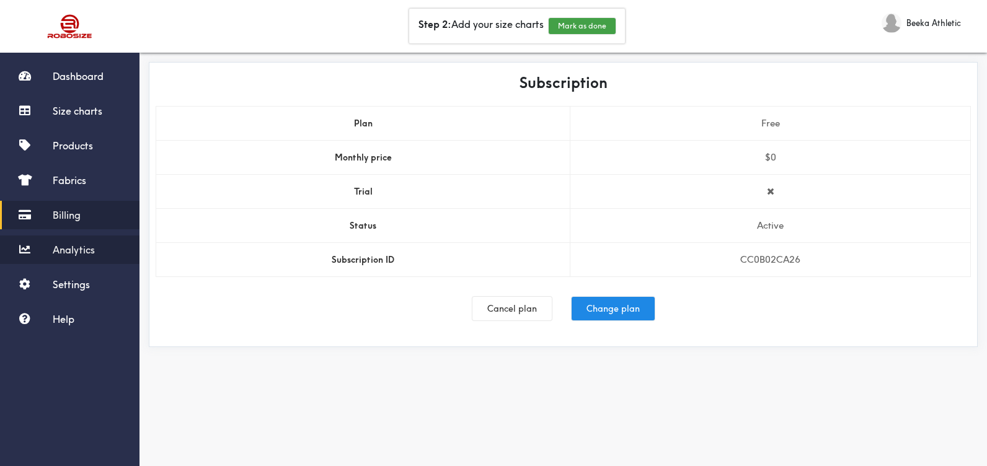
click at [45, 246] on link "Analytics" at bounding box center [70, 250] width 140 height 29
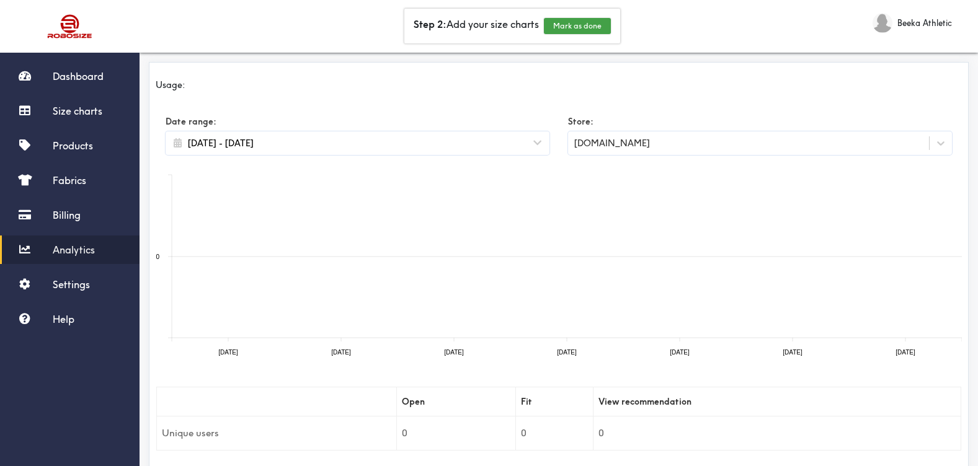
click at [910, 21] on span "Beeka Athletic" at bounding box center [924, 23] width 55 height 14
click at [86, 287] on span "Settings" at bounding box center [71, 284] width 37 height 12
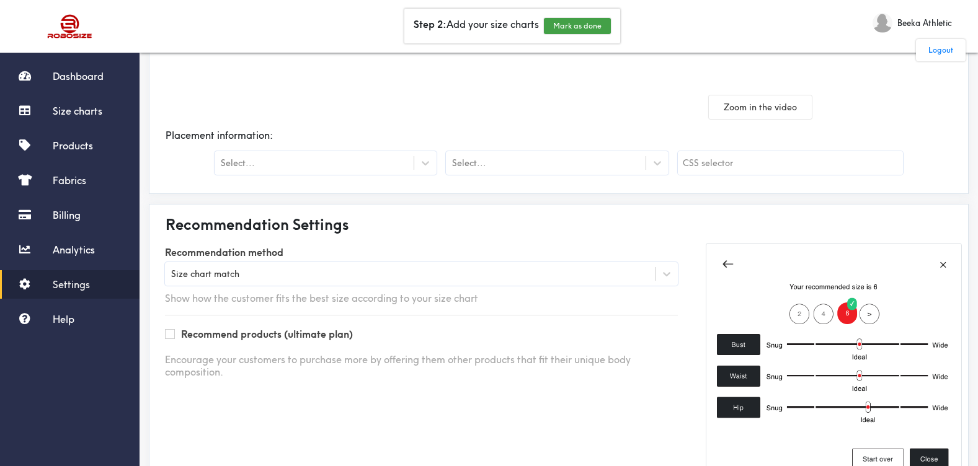
scroll to position [248, 0]
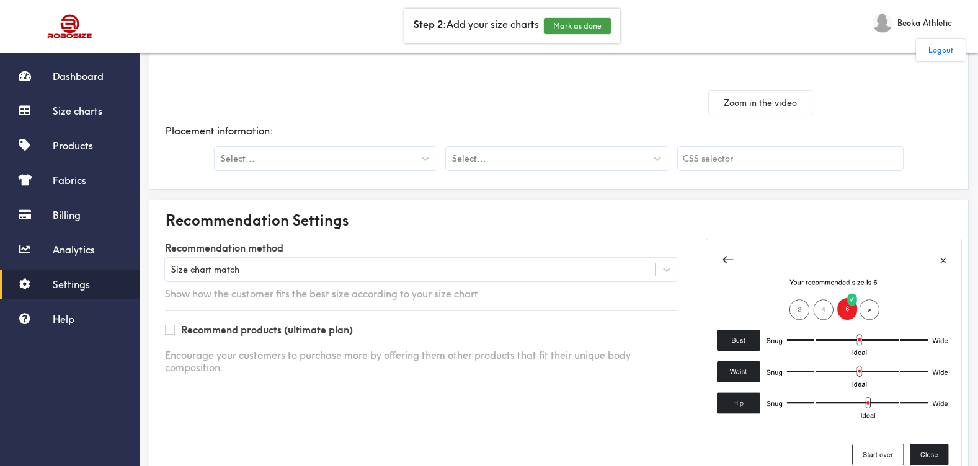
click at [349, 156] on div at bounding box center [489, 233] width 978 height 466
click at [419, 159] on div at bounding box center [425, 159] width 22 height 22
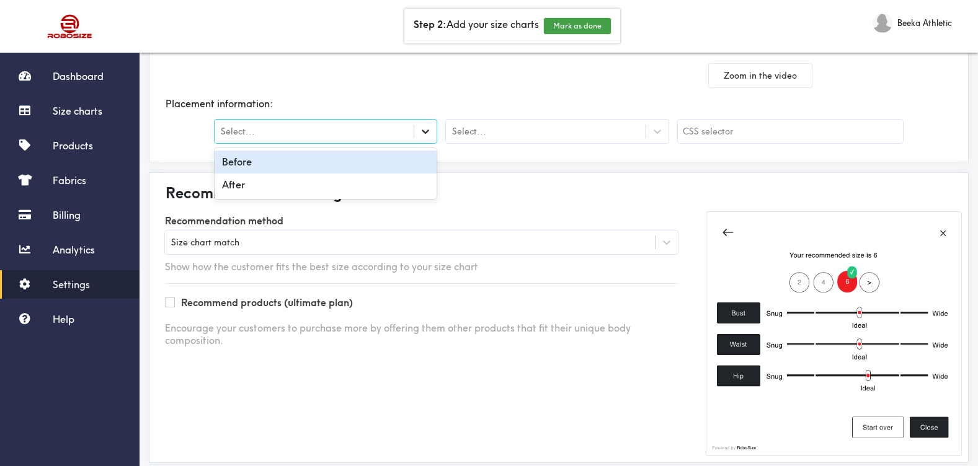
scroll to position [298, 0]
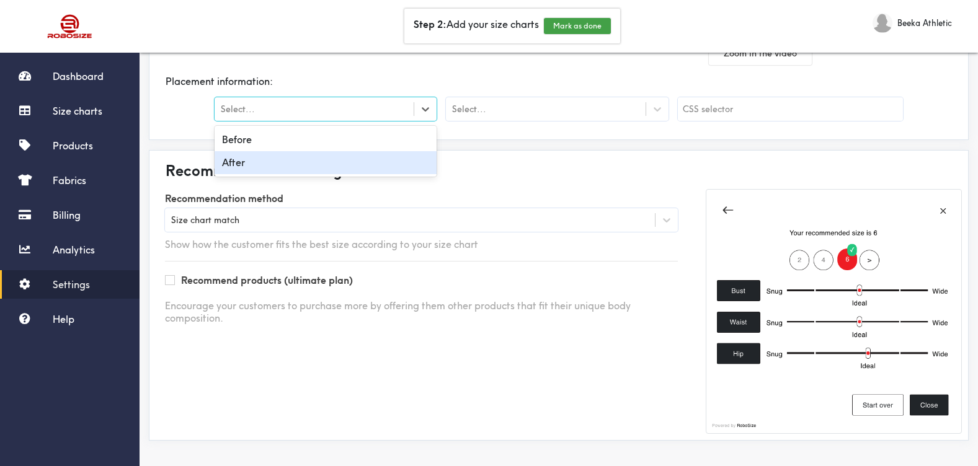
click at [552, 151] on div "Recommendation Settings Recommendation method Size chart match Show how the cus…" at bounding box center [559, 295] width 820 height 290
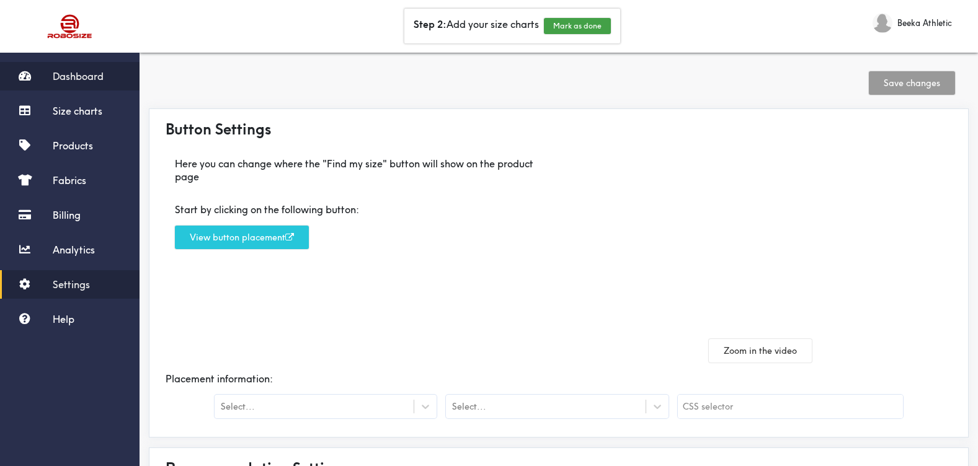
click at [78, 68] on link "Dashboard" at bounding box center [70, 76] width 140 height 29
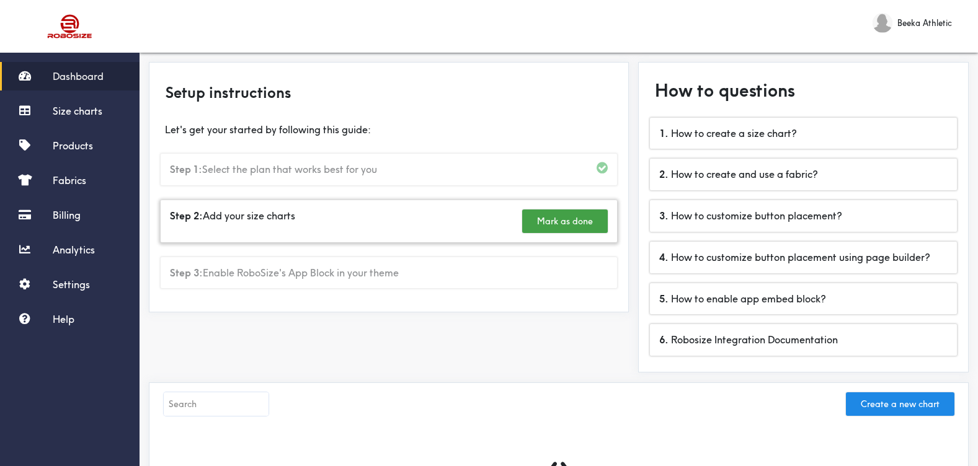
click at [245, 214] on div "Step 2: Add your size charts Mark as done" at bounding box center [389, 221] width 456 height 42
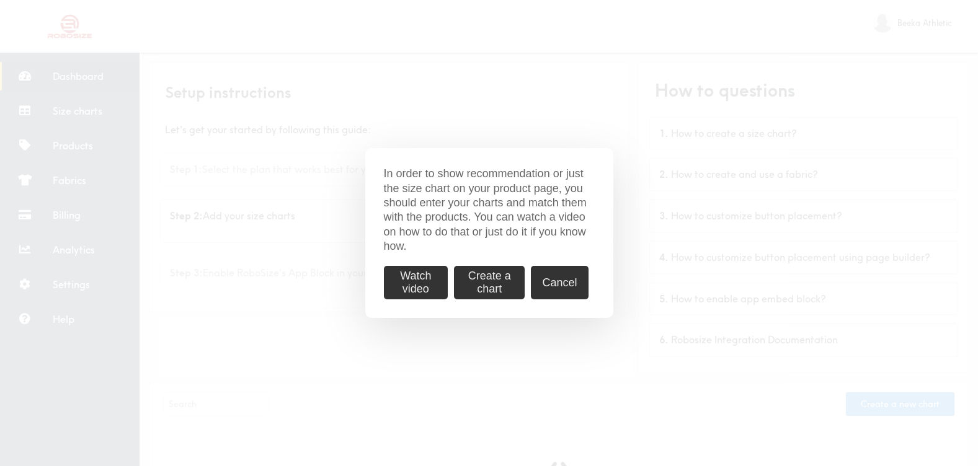
click at [506, 278] on button "Create a chart" at bounding box center [489, 282] width 71 height 33
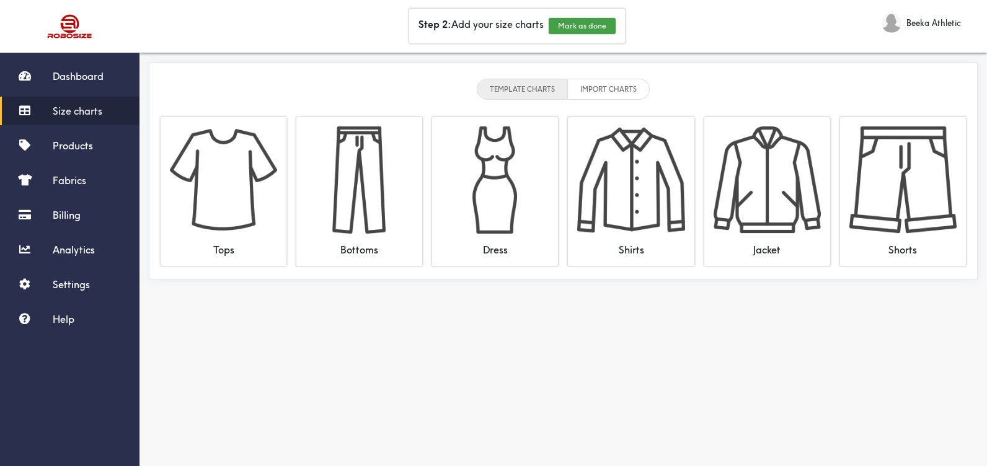
click at [625, 95] on li "IMPORT CHARTS" at bounding box center [609, 89] width 82 height 21
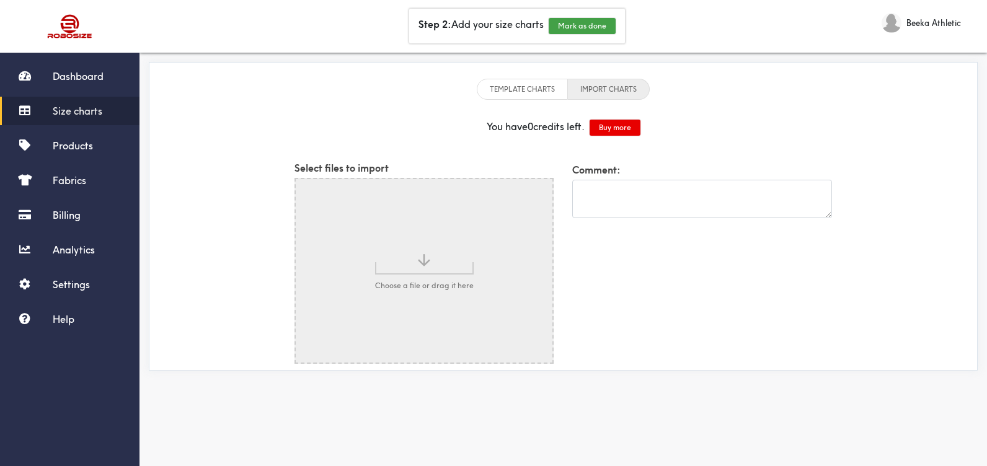
click at [540, 92] on li "TEMPLATE CHARTS" at bounding box center [522, 89] width 91 height 21
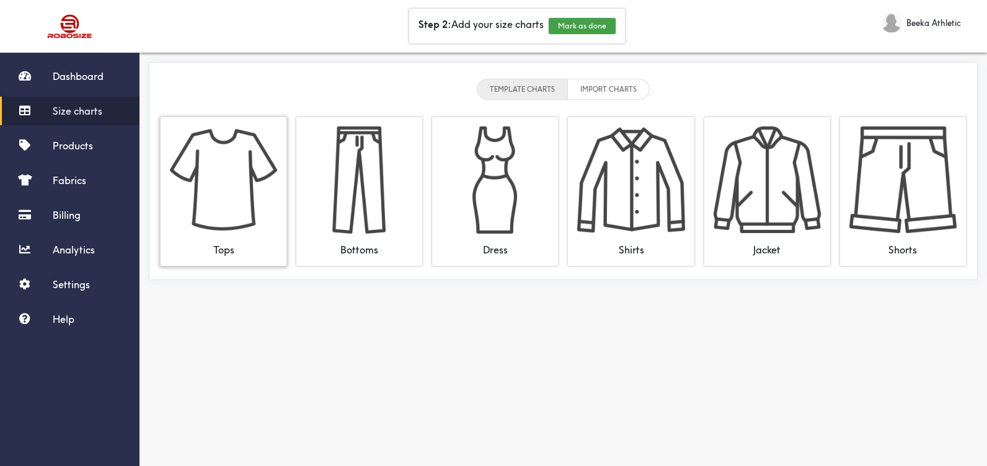
click at [249, 194] on img at bounding box center [223, 180] width 107 height 107
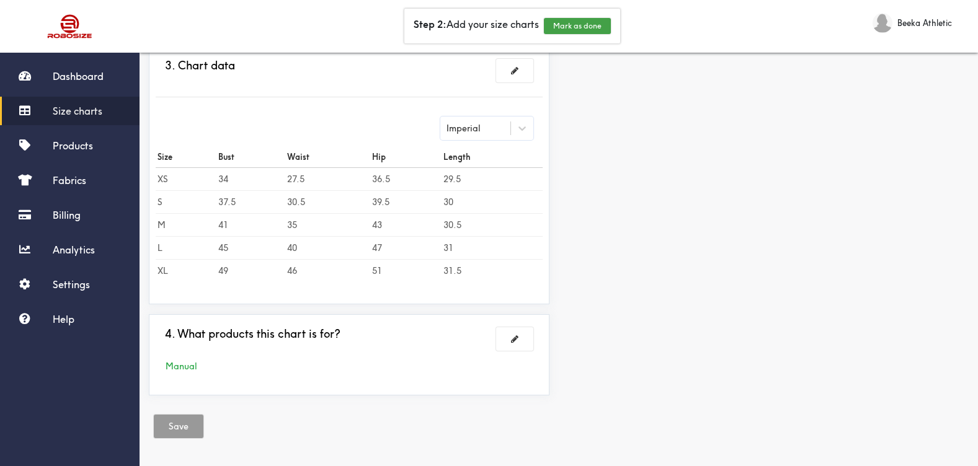
scroll to position [345, 0]
click at [229, 153] on th "Bust" at bounding box center [250, 156] width 69 height 22
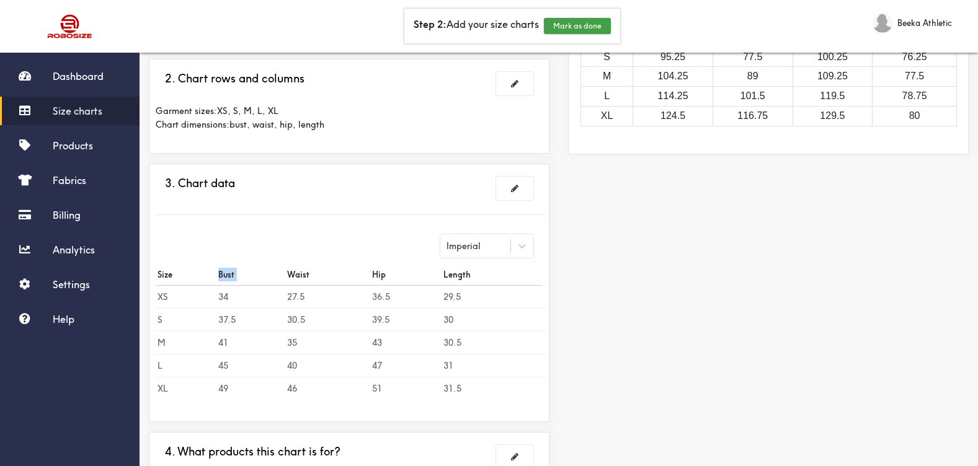
scroll to position [221, 0]
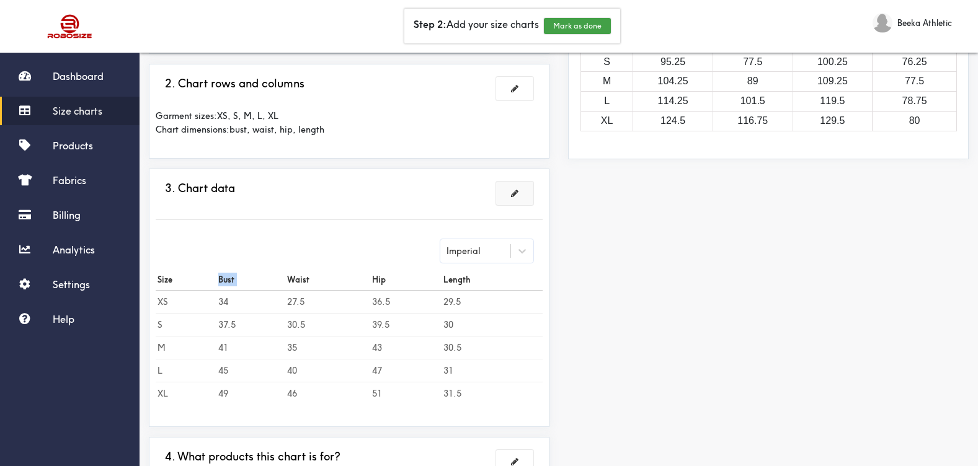
click at [513, 201] on button at bounding box center [514, 194] width 37 height 24
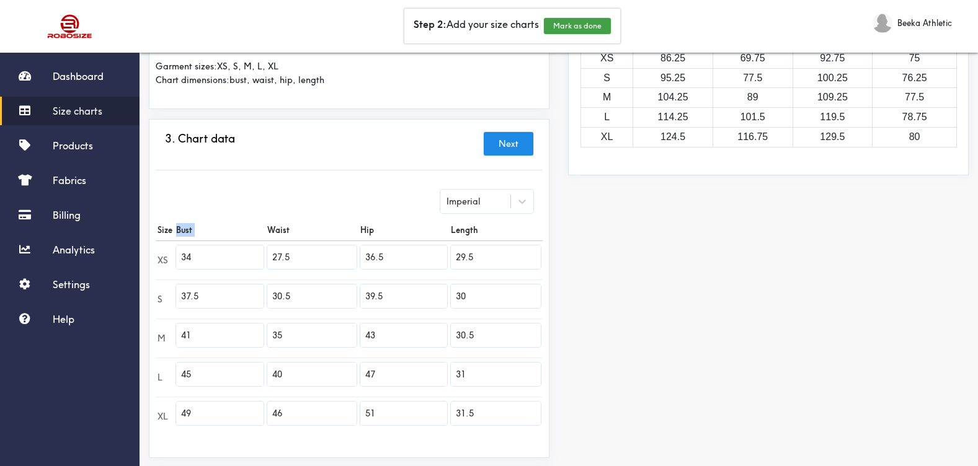
click at [233, 235] on th "Bust" at bounding box center [219, 231] width 91 height 22
click at [225, 232] on th "Bust" at bounding box center [219, 231] width 91 height 22
click at [488, 154] on button "Next" at bounding box center [509, 144] width 50 height 24
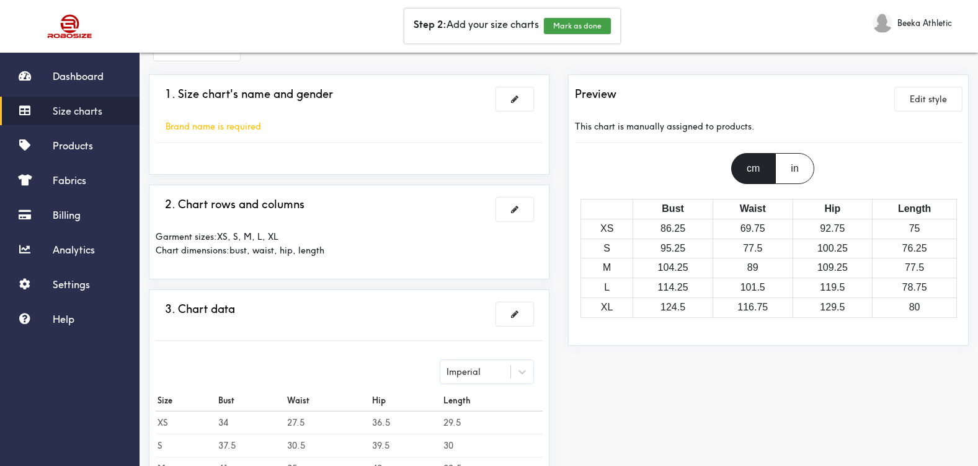
scroll to position [0, 0]
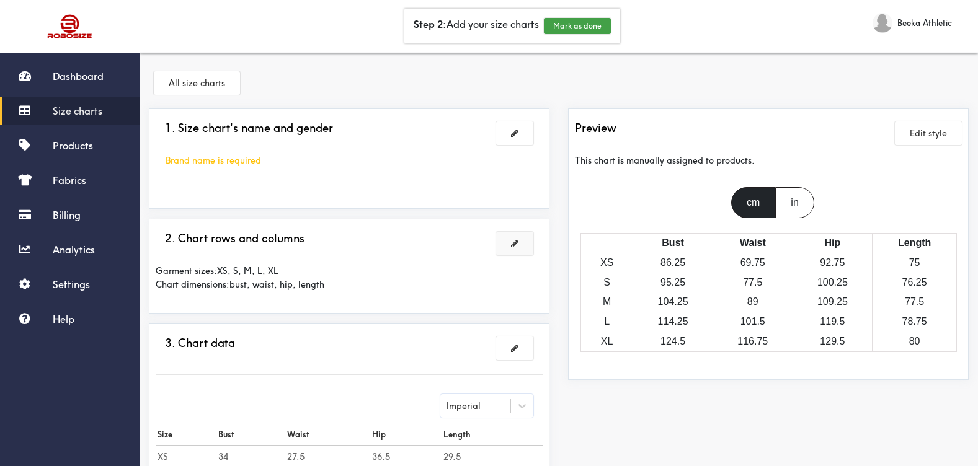
click at [510, 249] on button at bounding box center [514, 244] width 37 height 24
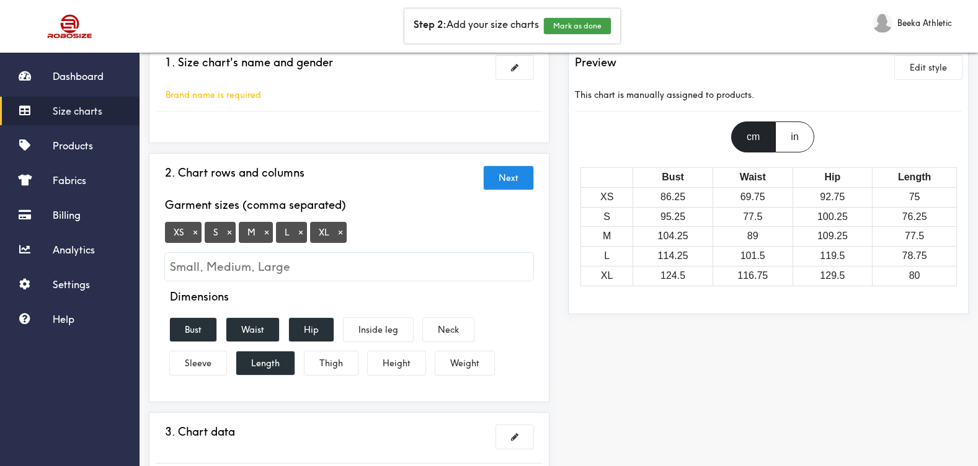
scroll to position [186, 0]
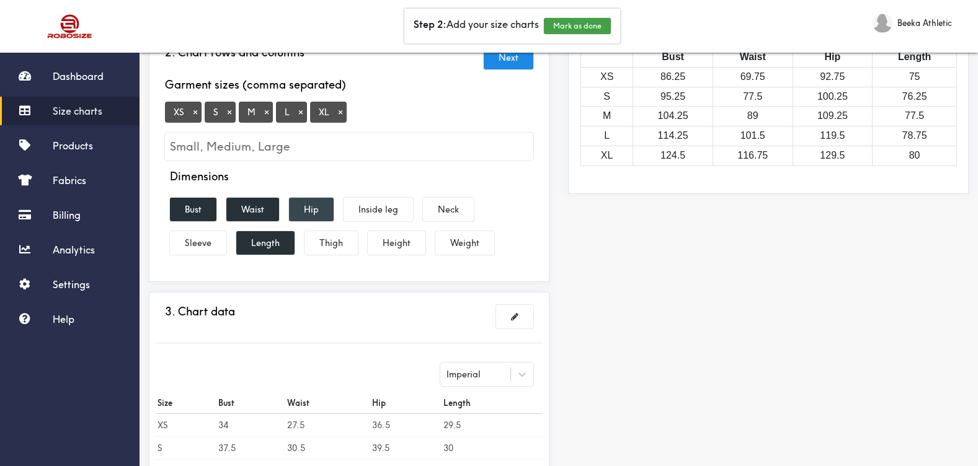
click at [319, 208] on button "Hip" at bounding box center [311, 210] width 45 height 24
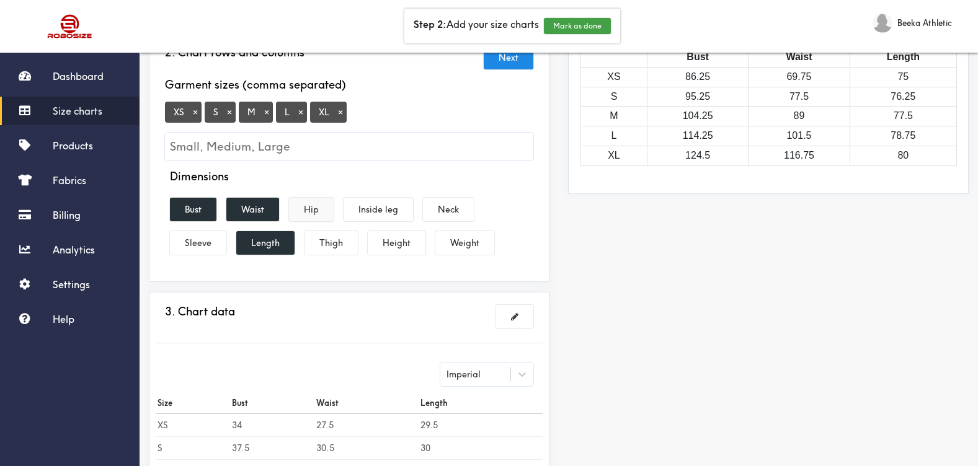
click at [319, 208] on button "Hip" at bounding box center [311, 210] width 45 height 24
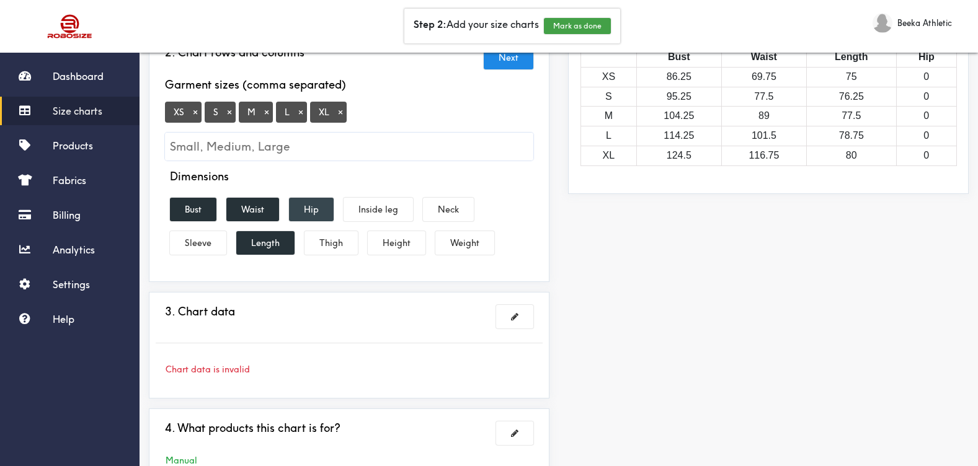
click at [319, 208] on button "Hip" at bounding box center [311, 210] width 45 height 24
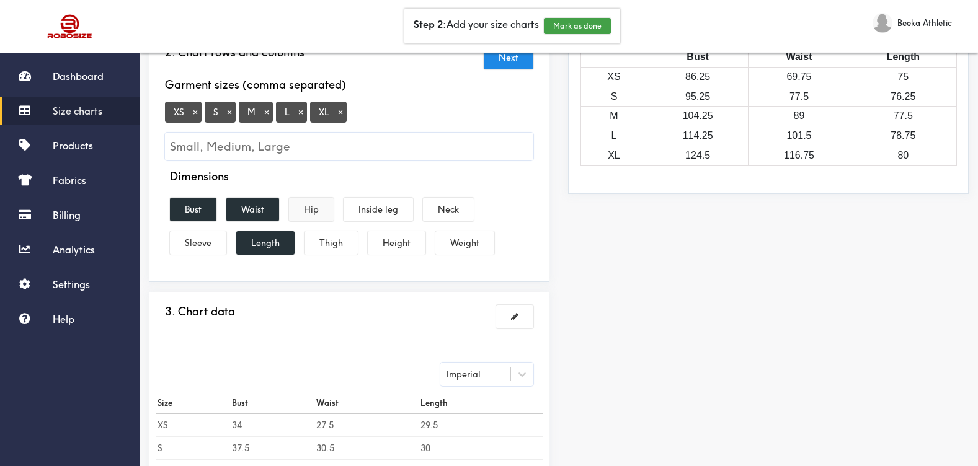
click at [319, 208] on button "Hip" at bounding box center [311, 210] width 45 height 24
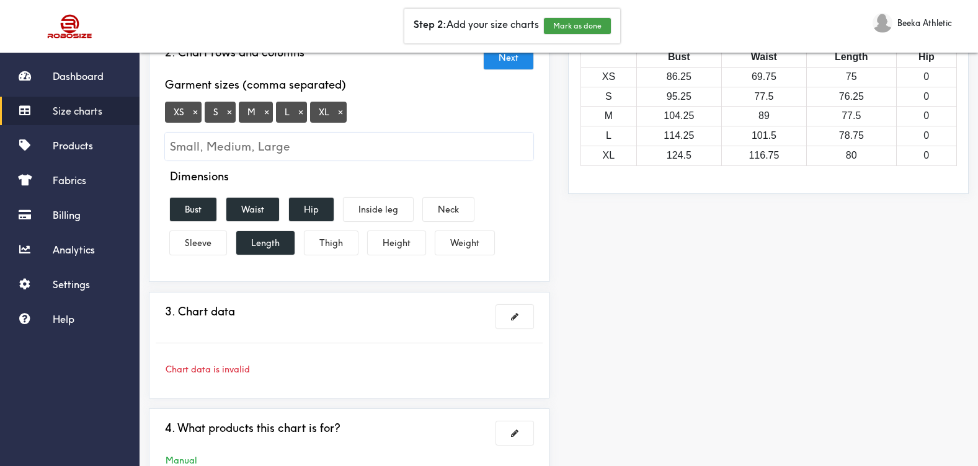
drag, startPoint x: 319, startPoint y: 208, endPoint x: 308, endPoint y: 180, distance: 29.7
click at [308, 180] on div "Dimensions" at bounding box center [349, 181] width 368 height 23
click at [188, 172] on h4 "Dimensions" at bounding box center [199, 177] width 59 height 14
click at [508, 200] on div "Dimensions Bust Waist Hip Inside leg Neck Sleeve Length Thigh Height Weight" at bounding box center [349, 215] width 387 height 90
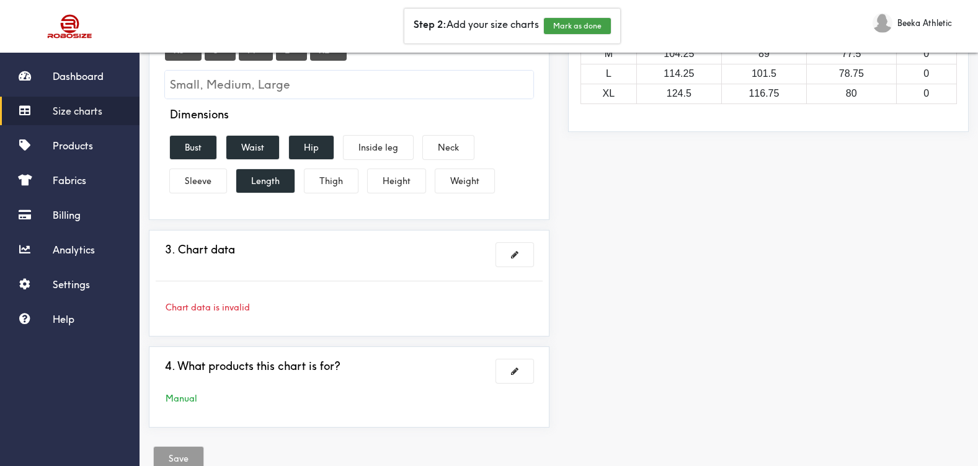
scroll to position [282, 0]
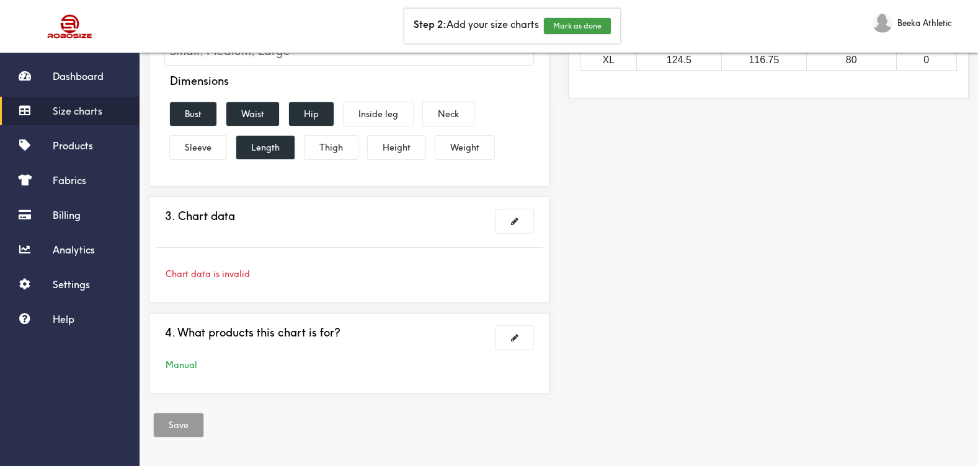
click at [180, 365] on div "Manual" at bounding box center [349, 365] width 387 height 14
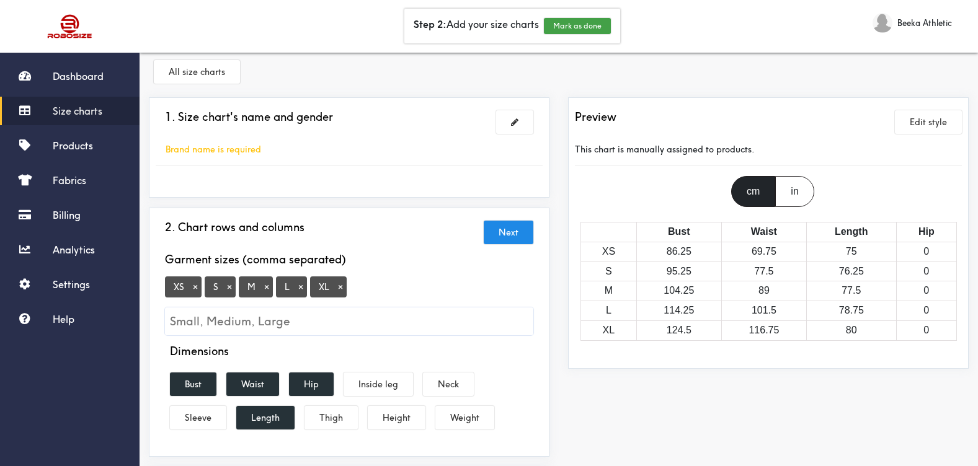
scroll to position [0, 0]
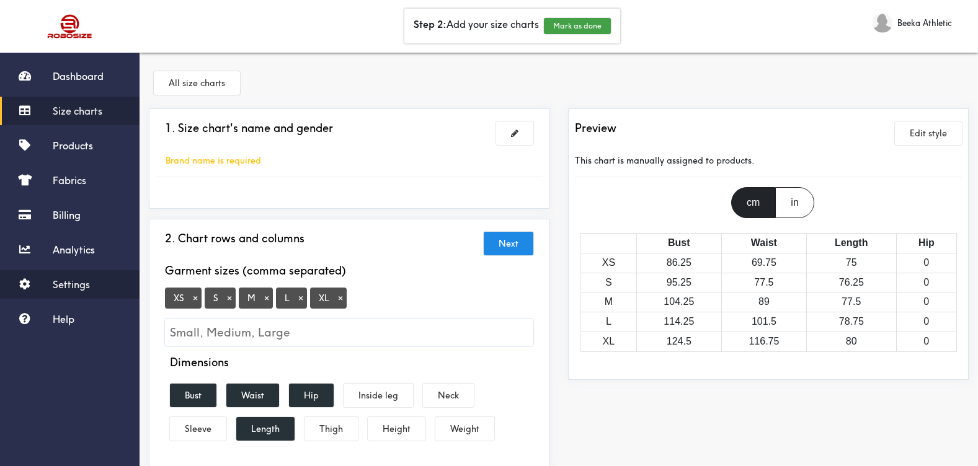
click at [51, 285] on link "Settings" at bounding box center [70, 284] width 140 height 29
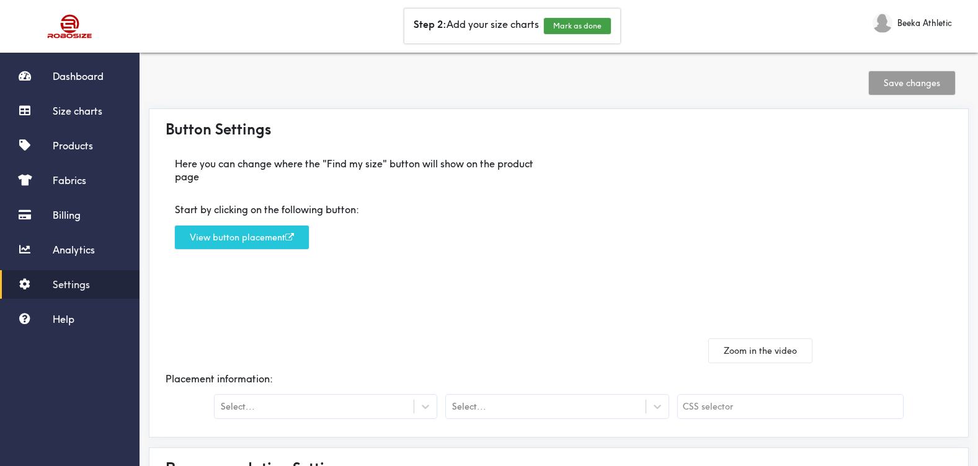
scroll to position [298, 0]
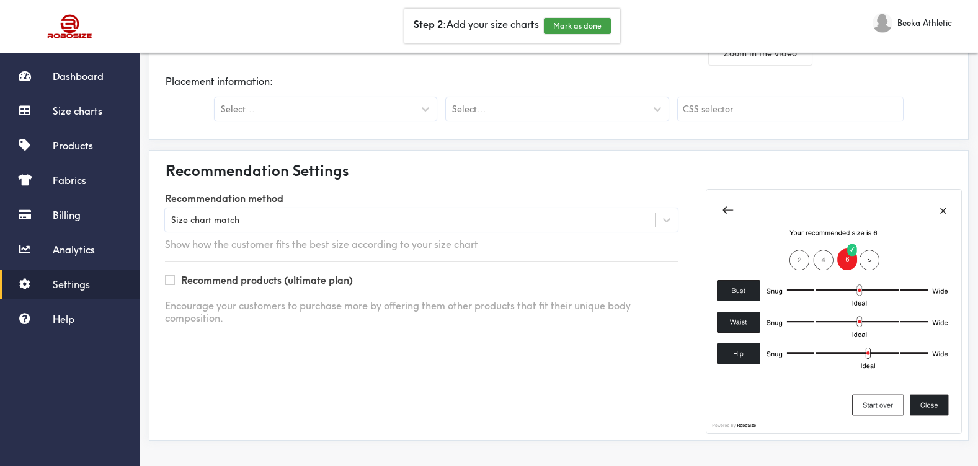
click at [888, 334] on img at bounding box center [834, 311] width 256 height 244
click at [310, 276] on label "Recommend products (ultimate plan)" at bounding box center [267, 280] width 172 height 13
click at [210, 213] on div "Size chart match" at bounding box center [421, 220] width 513 height 24
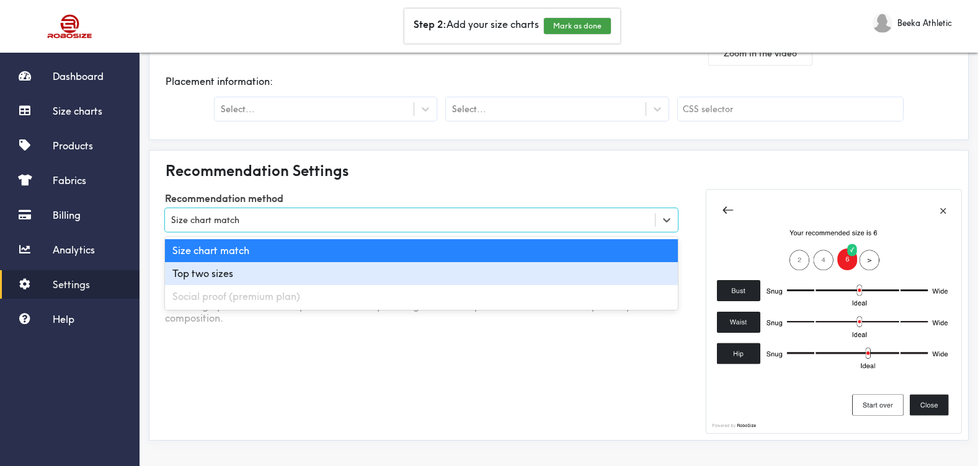
click at [210, 268] on div "Top two sizes" at bounding box center [421, 273] width 513 height 23
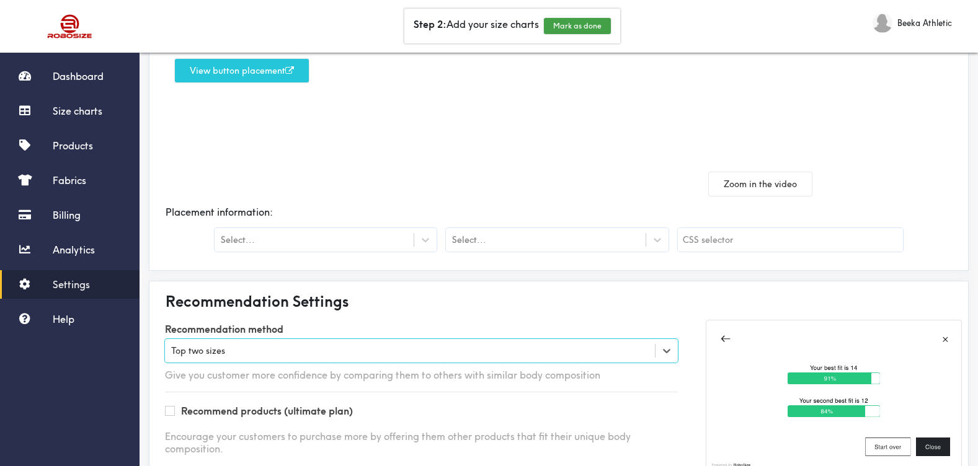
scroll to position [205, 0]
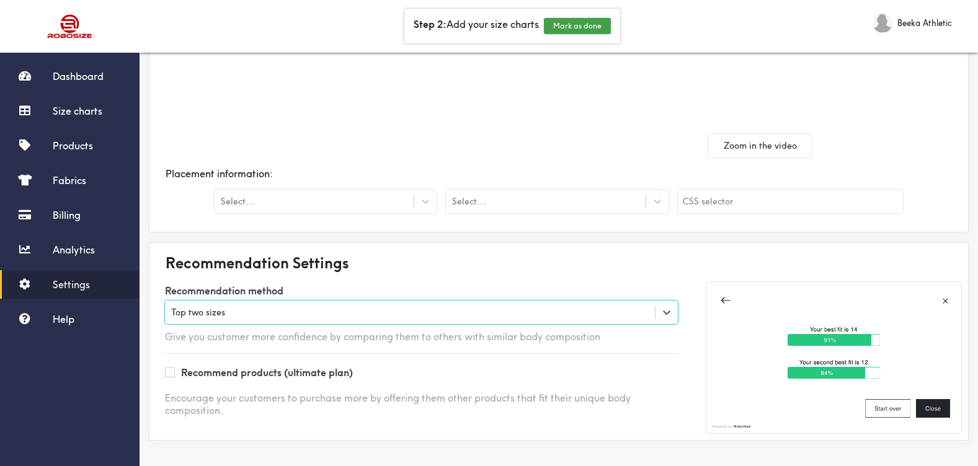
click at [246, 322] on div "Top two sizes" at bounding box center [421, 313] width 513 height 24
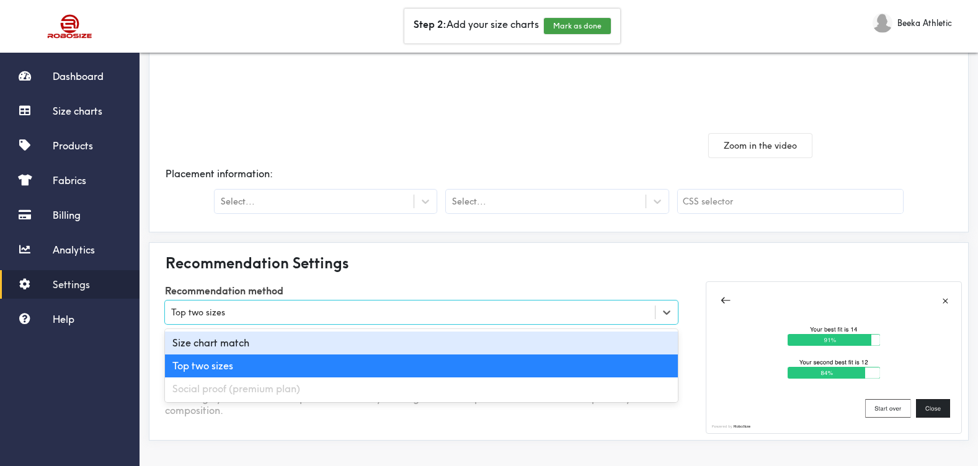
click at [239, 342] on div "Size chart match" at bounding box center [421, 343] width 513 height 23
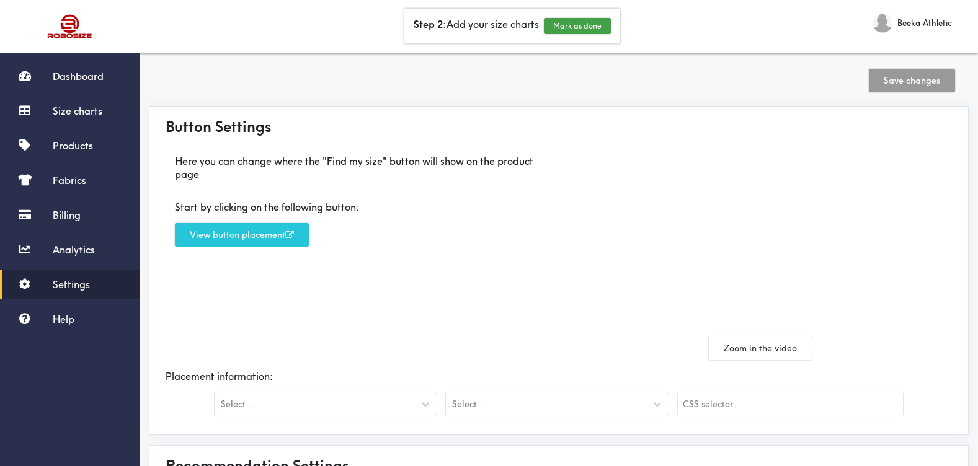
scroll to position [0, 0]
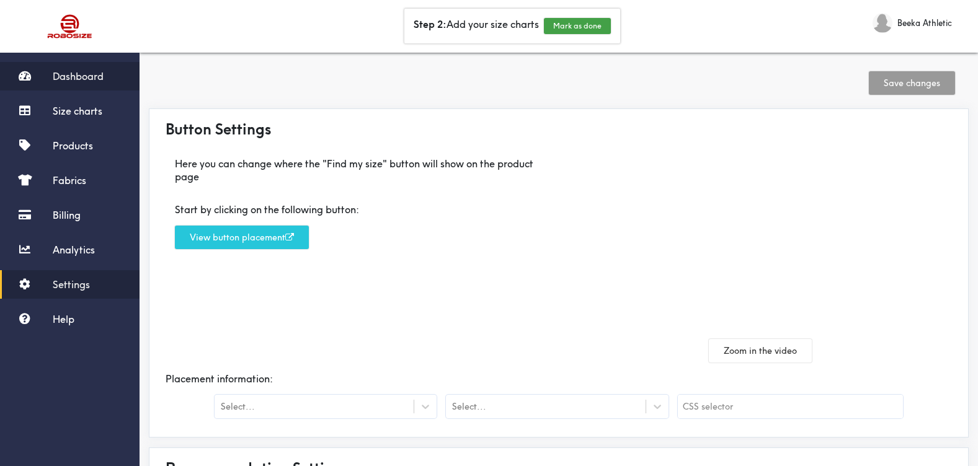
click at [56, 64] on link "Dashboard" at bounding box center [70, 76] width 140 height 29
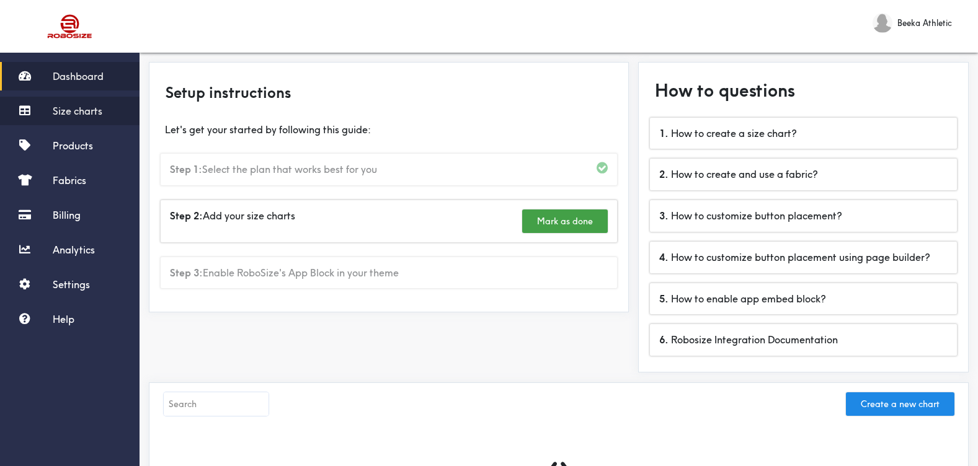
click at [82, 114] on span "Size charts" at bounding box center [78, 111] width 50 height 12
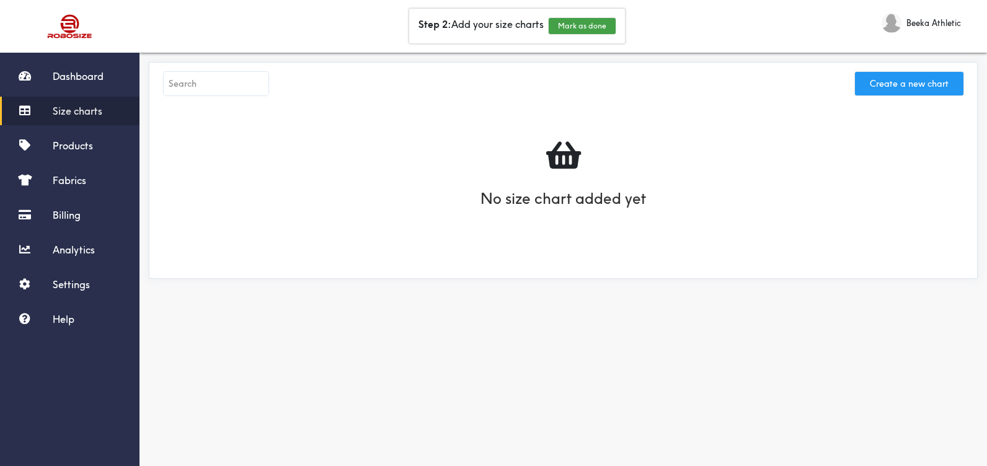
click at [886, 84] on button "Create a new chart" at bounding box center [909, 84] width 109 height 24
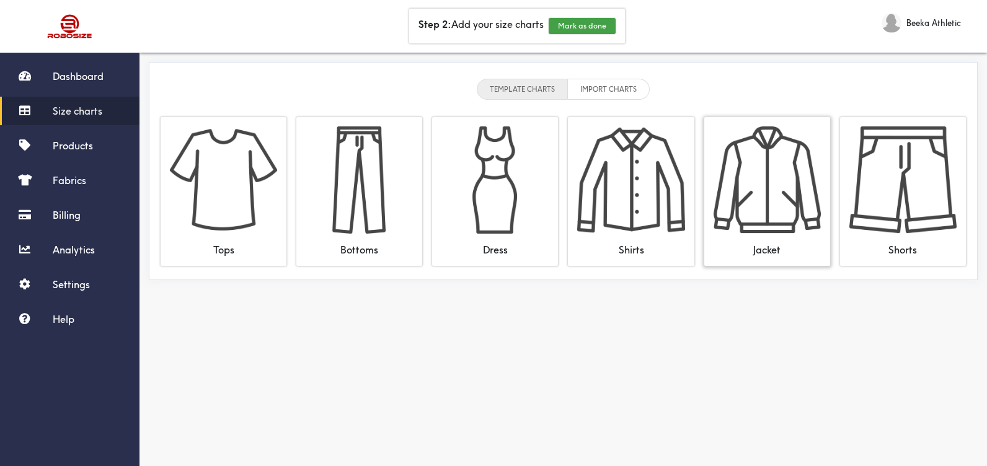
click at [721, 196] on img at bounding box center [767, 180] width 107 height 107
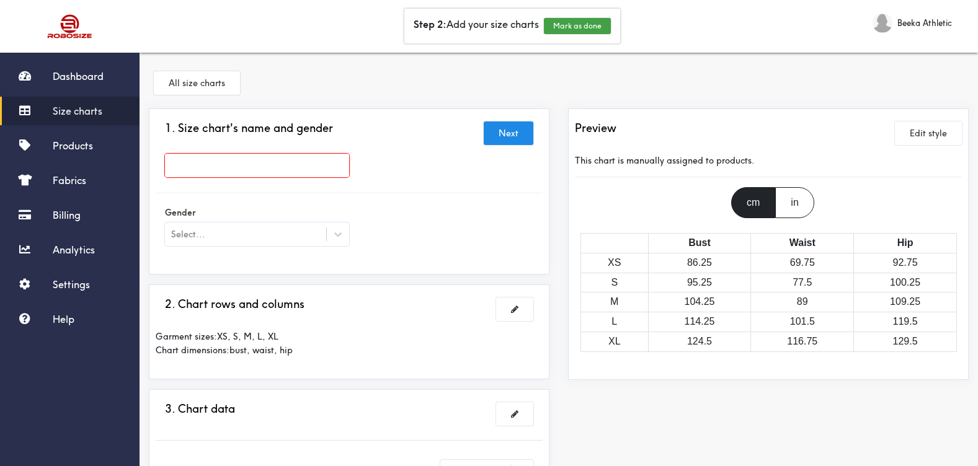
click at [723, 249] on th "Bust" at bounding box center [699, 243] width 103 height 20
click at [932, 133] on button "Edit style" at bounding box center [928, 134] width 67 height 24
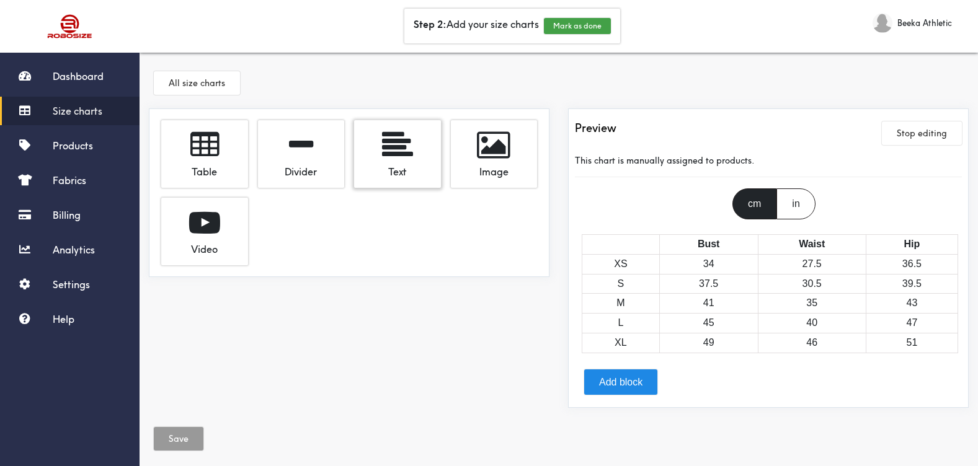
click at [390, 148] on span at bounding box center [397, 145] width 31 height 31
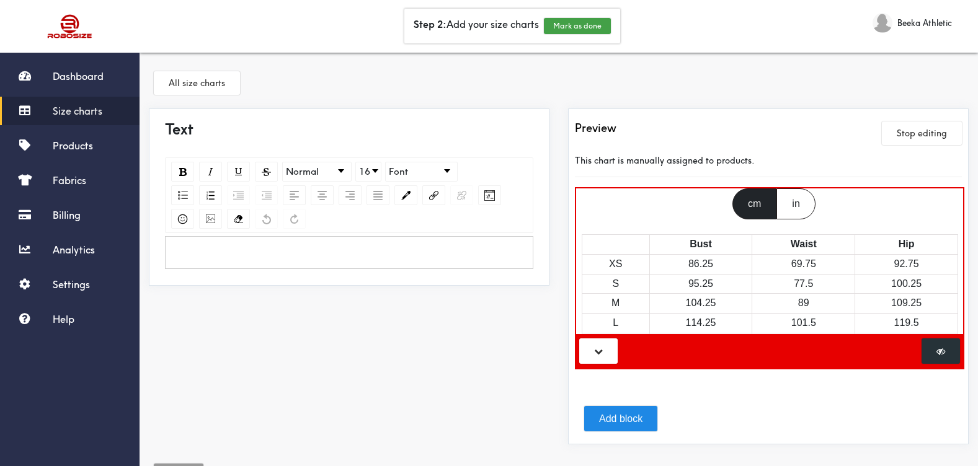
click at [701, 245] on th "Bust" at bounding box center [700, 244] width 103 height 20
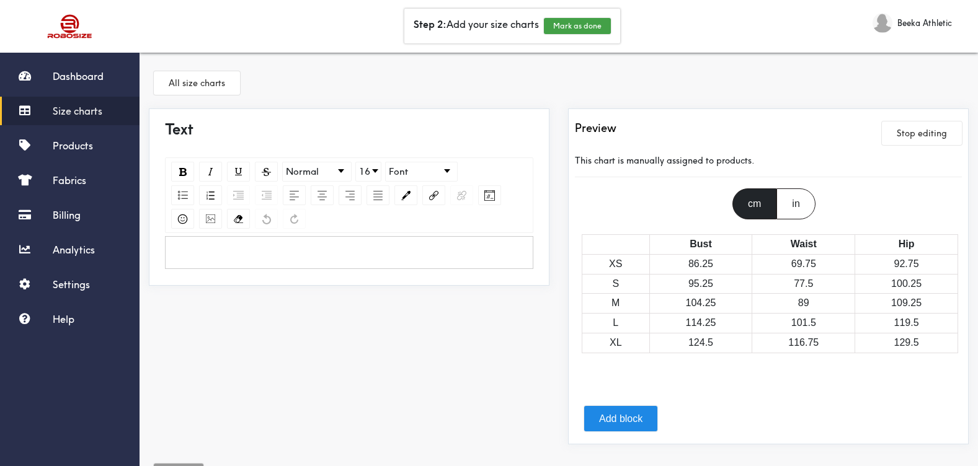
click at [185, 130] on h4 "Text" at bounding box center [349, 128] width 368 height 27
click at [310, 177] on span "Normal" at bounding box center [302, 172] width 33 height 12
click at [300, 219] on li "H2" at bounding box center [316, 221] width 67 height 16
click at [311, 174] on link "H2" at bounding box center [317, 172] width 68 height 19
click at [298, 194] on li "Normal" at bounding box center [316, 190] width 67 height 16
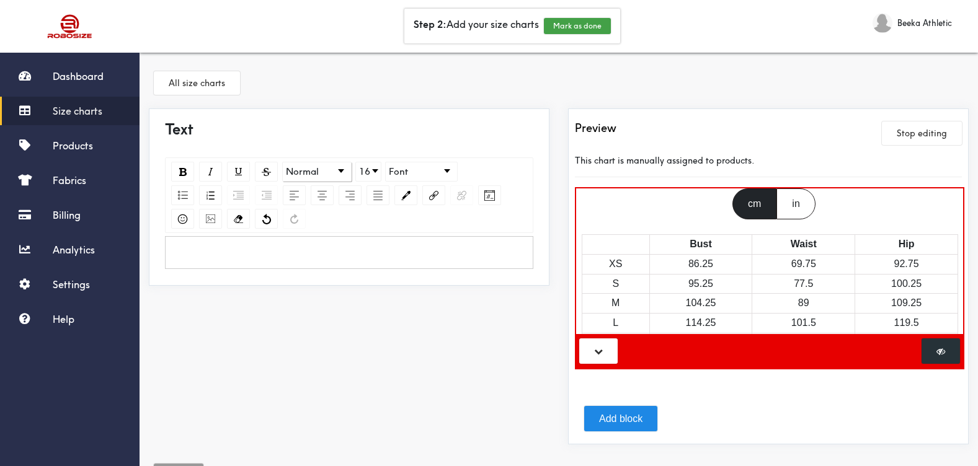
click at [710, 239] on th "Bust" at bounding box center [700, 244] width 103 height 20
click at [693, 245] on th "Bust" at bounding box center [700, 244] width 103 height 20
drag, startPoint x: 693, startPoint y: 245, endPoint x: 692, endPoint y: 319, distance: 74.4
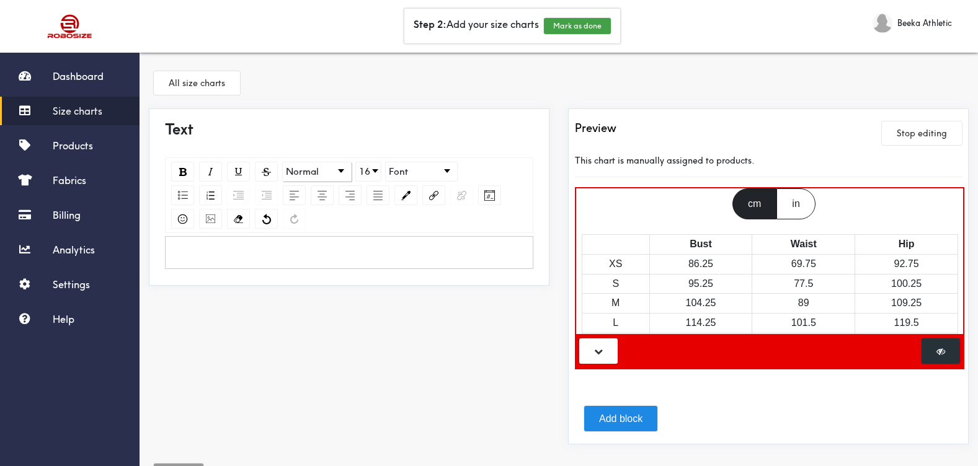
click at [692, 319] on td "114.25" at bounding box center [700, 324] width 103 height 20
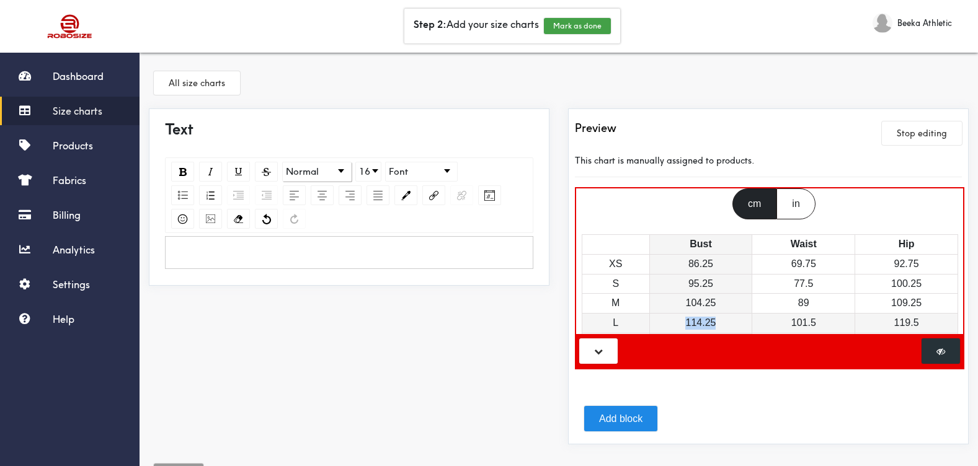
click at [692, 319] on td "114.25" at bounding box center [700, 324] width 103 height 20
drag, startPoint x: 692, startPoint y: 319, endPoint x: 670, endPoint y: 291, distance: 35.5
click at [670, 291] on td "95.25" at bounding box center [700, 284] width 103 height 20
click at [626, 292] on td "S" at bounding box center [616, 284] width 68 height 20
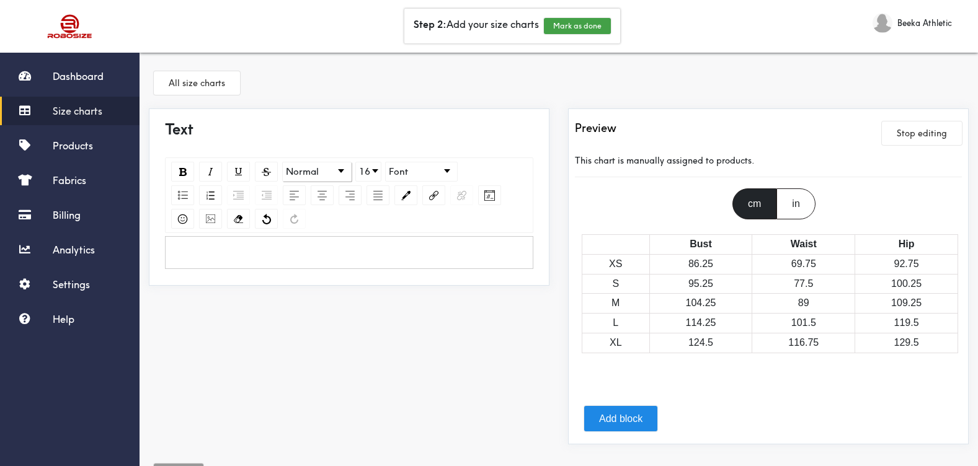
click at [238, 245] on div "rdw-wrapper" at bounding box center [349, 252] width 368 height 33
click at [71, 81] on span "Dashboard" at bounding box center [78, 76] width 51 height 12
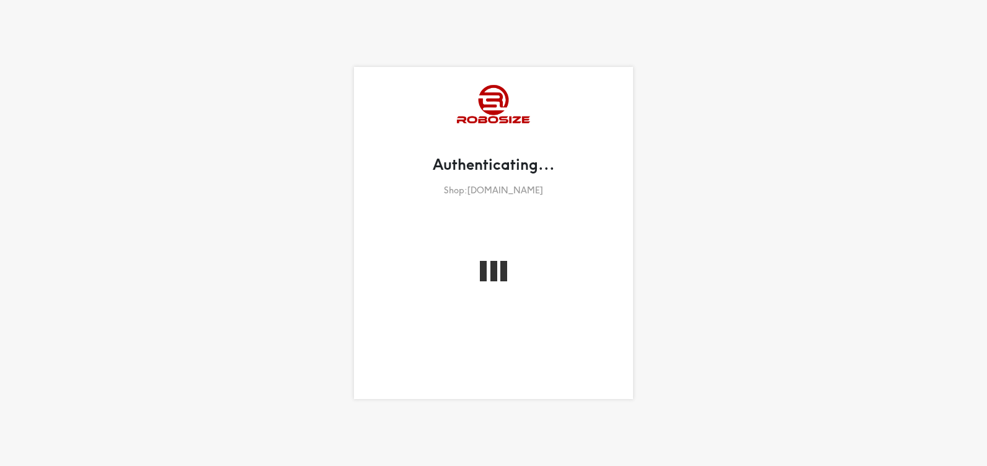
click at [491, 268] on div at bounding box center [494, 272] width 7 height 23
click at [434, 284] on div at bounding box center [493, 325] width 260 height 129
